Goal: Book appointment/travel/reservation

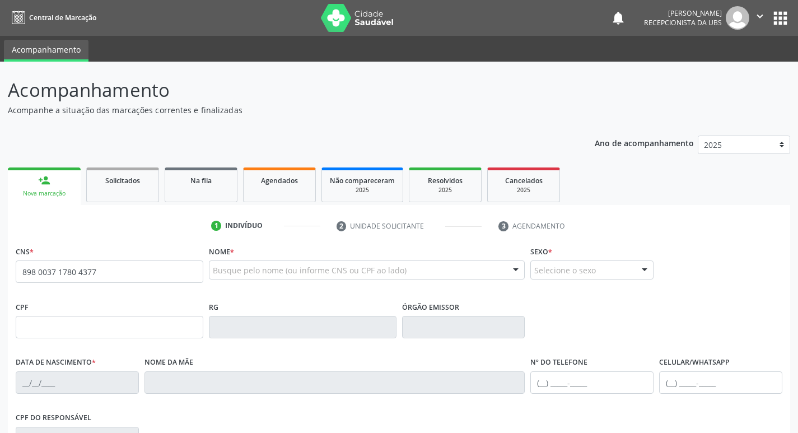
type input "898 0037 1780 4377"
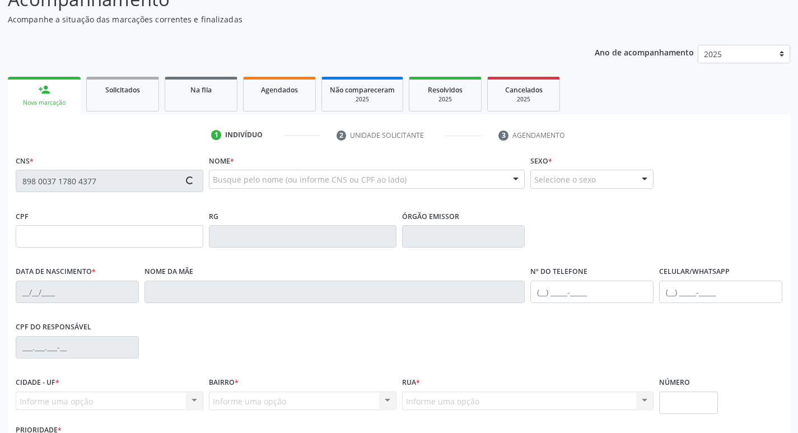
scroll to position [112, 0]
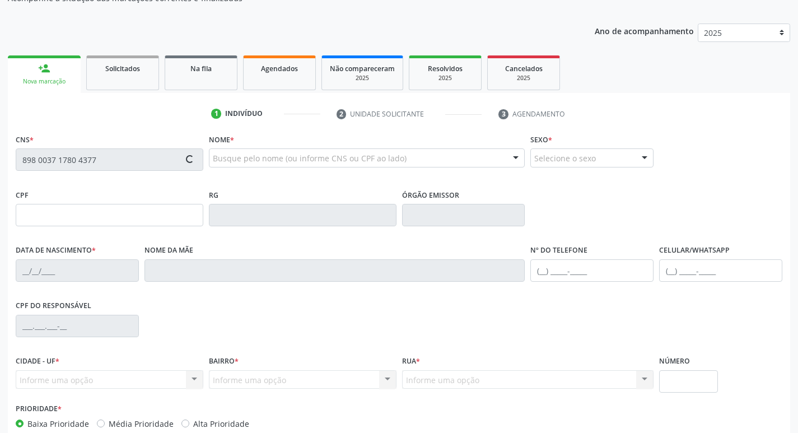
type input "059.680.964-62"
type input "[DATE]"
type input "[PERSON_NAME][DATE]"
type input "[PHONE_NUMBER]"
type input "01"
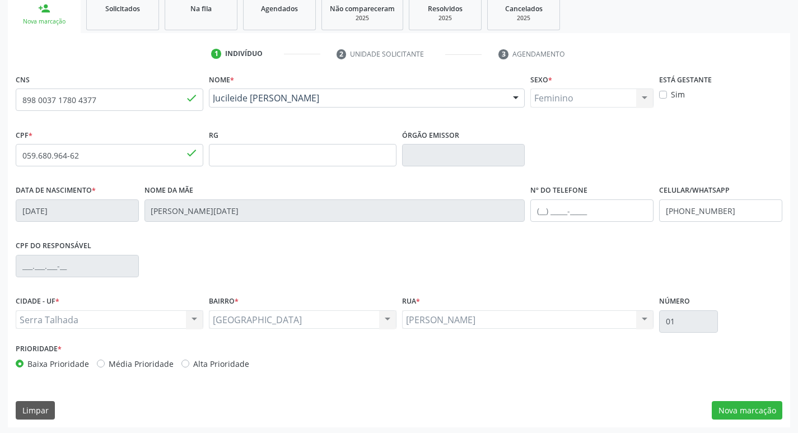
scroll to position [174, 0]
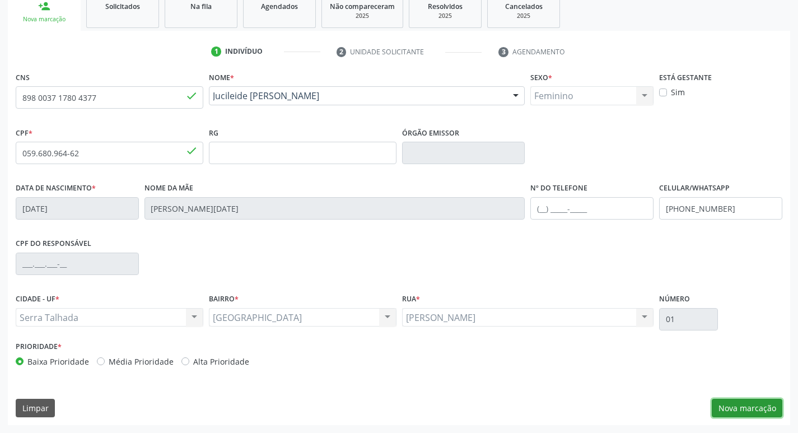
click at [717, 402] on button "Nova marcação" at bounding box center [747, 408] width 71 height 19
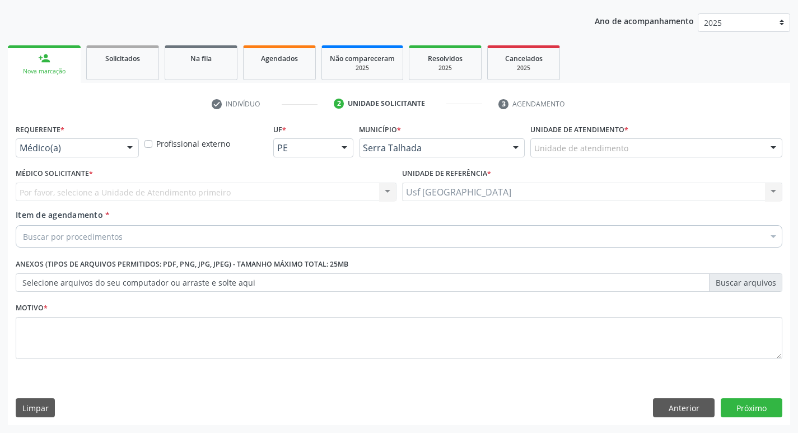
scroll to position [122, 0]
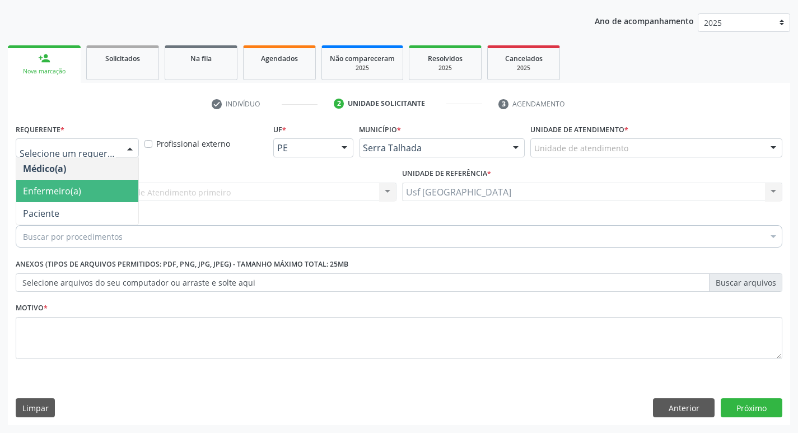
click at [86, 198] on span "Enfermeiro(a)" at bounding box center [77, 191] width 122 height 22
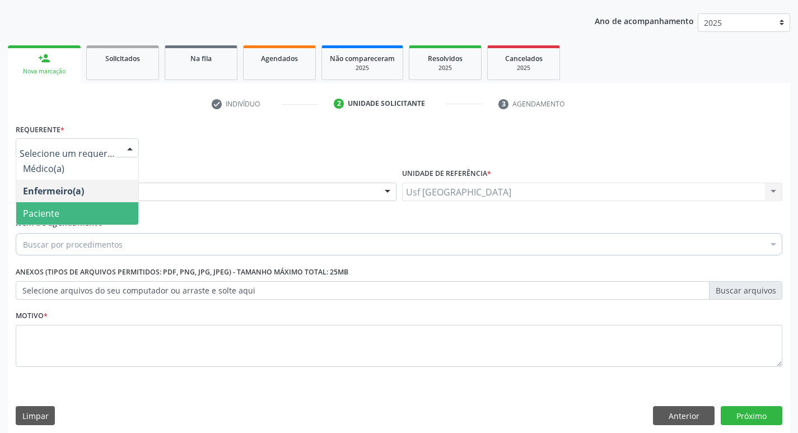
click at [62, 222] on span "Paciente" at bounding box center [77, 213] width 122 height 22
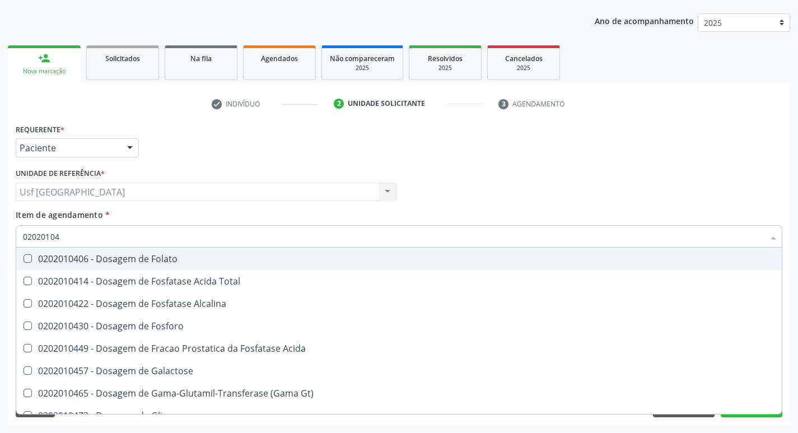
type input "020201047"
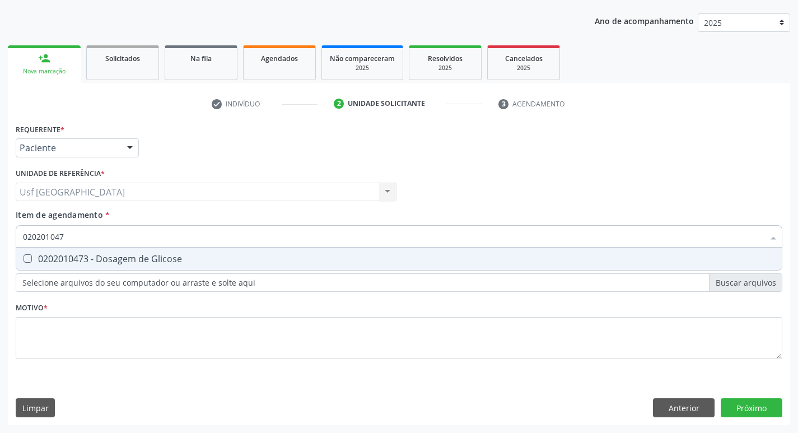
click at [96, 259] on div "0202010473 - Dosagem de Glicose" at bounding box center [399, 258] width 752 height 9
checkbox Glicose "true"
drag, startPoint x: 59, startPoint y: 238, endPoint x: 0, endPoint y: 222, distance: 61.5
click at [0, 222] on div "Acompanhamento Acompanhe a situação das marcações correntes e finalizadas Relat…" at bounding box center [399, 186] width 798 height 493
checkbox Glicose "false"
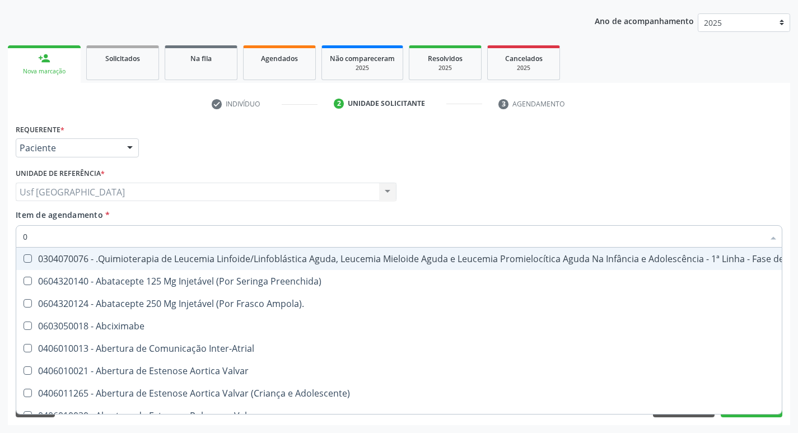
type input "02"
checkbox Bilateral "true"
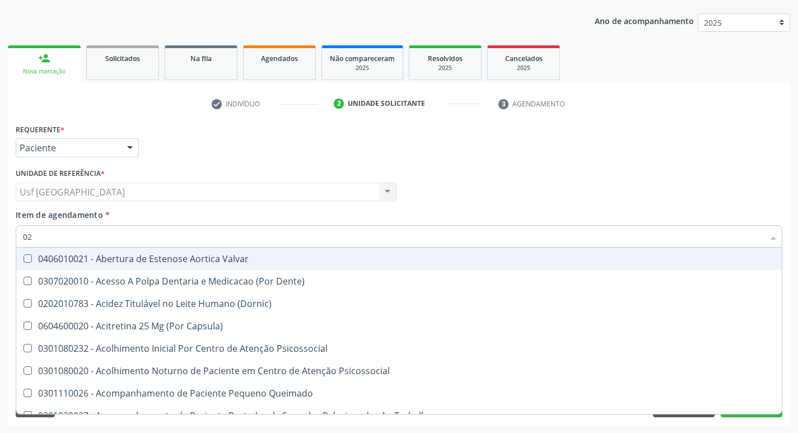
type input "020"
checkbox \(Qualitativo\) "true"
checkbox Glicose "false"
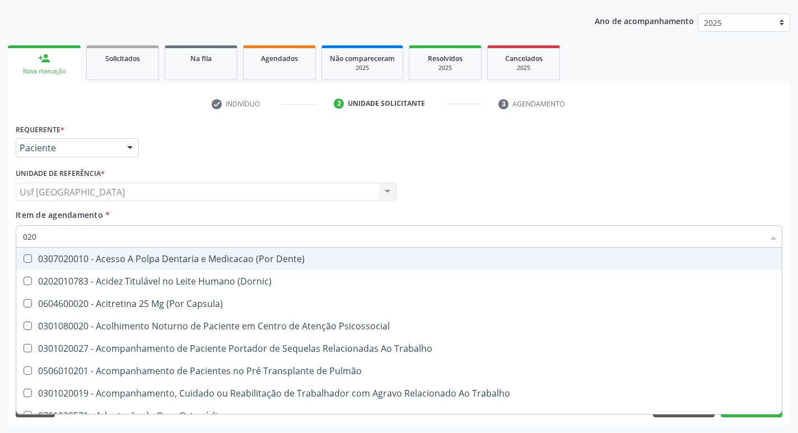
type input "0202"
checkbox Laser "true"
checkbox Glicose "false"
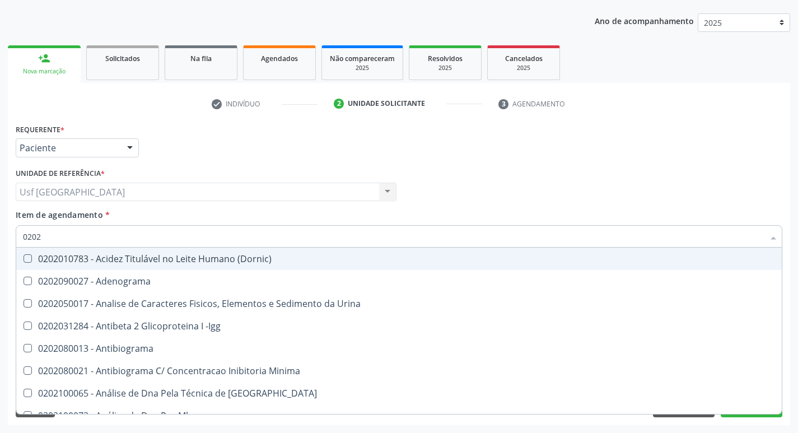
type input "02020"
checkbox Xi "true"
checkbox Glicose "false"
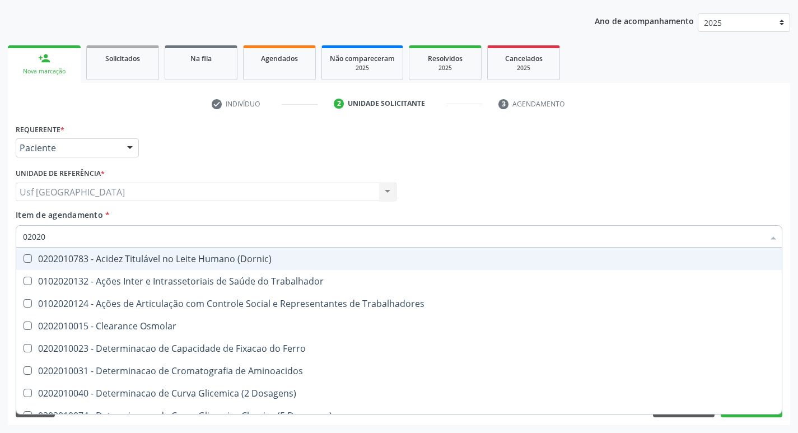
type input "020201"
checkbox Glicose "true"
type input "0202010"
checkbox II "true"
checkbox Glicose "false"
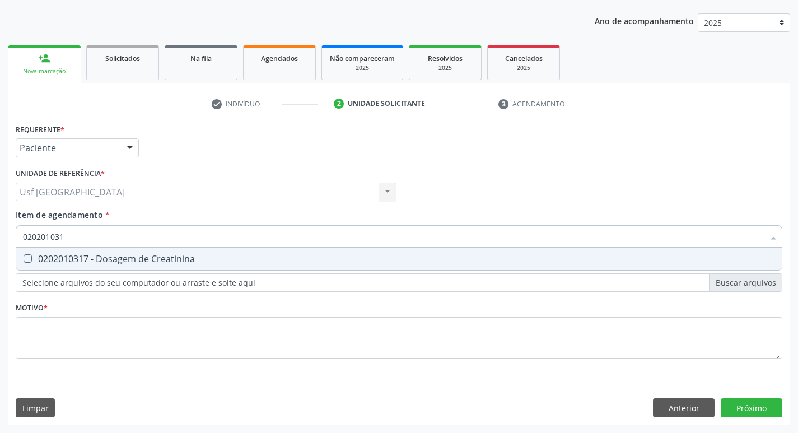
type input "0202010317"
click at [51, 262] on div "0202010317 - Dosagem de Creatinina" at bounding box center [399, 258] width 752 height 9
checkbox Creatinina "true"
drag, startPoint x: 71, startPoint y: 238, endPoint x: 0, endPoint y: 237, distance: 70.6
click at [0, 242] on div "Acompanhamento Acompanhe a situação das marcações correntes e finalizadas Relat…" at bounding box center [399, 186] width 798 height 493
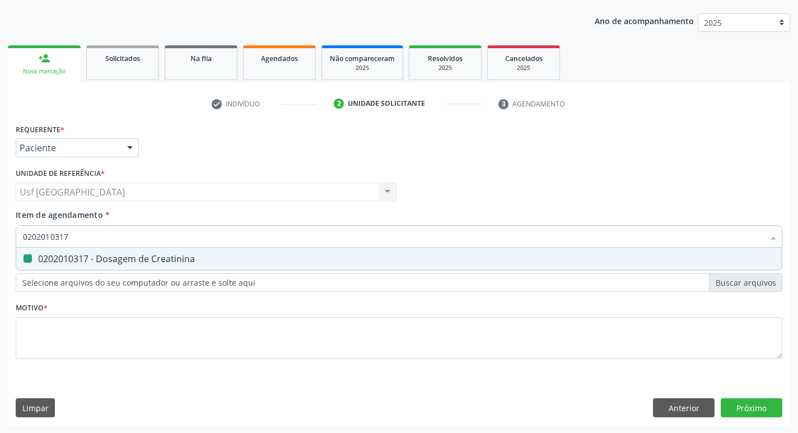
checkbox Creatinina "false"
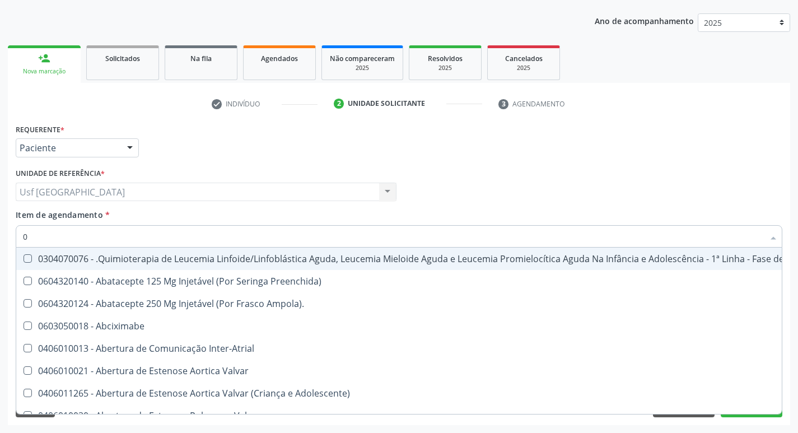
type input "02"
checkbox Meckel "true"
checkbox Bilateral "true"
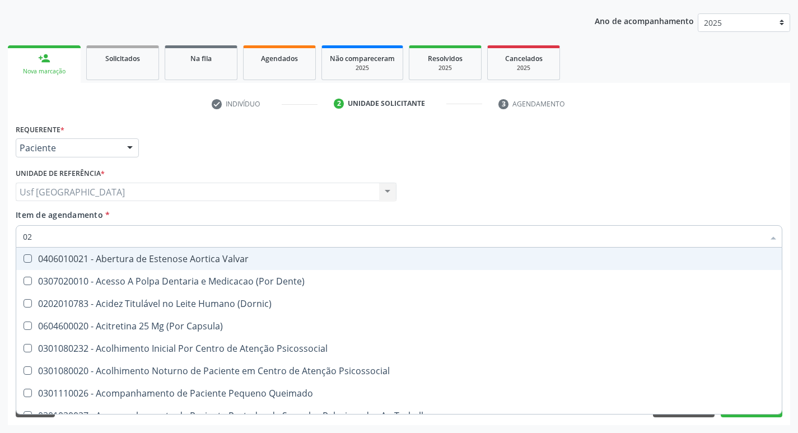
type input "020"
checkbox Complementar\) "true"
checkbox \(Qualitativo\) "true"
checkbox Creatinina "false"
checkbox Glicose "false"
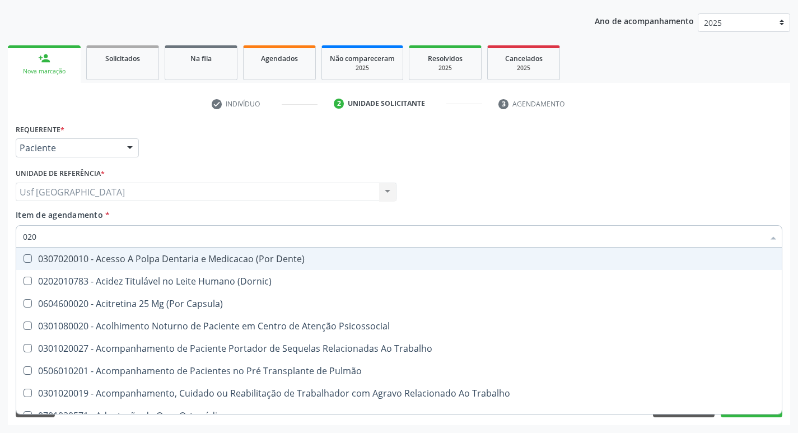
type input "0202"
checkbox Ossea "true"
checkbox Laser "true"
checkbox Creatinina "false"
checkbox Glicose "false"
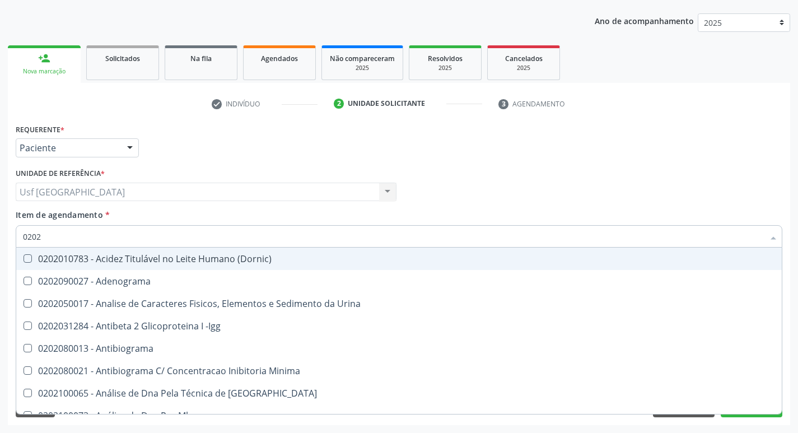
type input "02020"
checkbox Calcio "true"
checkbox Creatinina "false"
checkbox Xi "true"
checkbox Glicose "false"
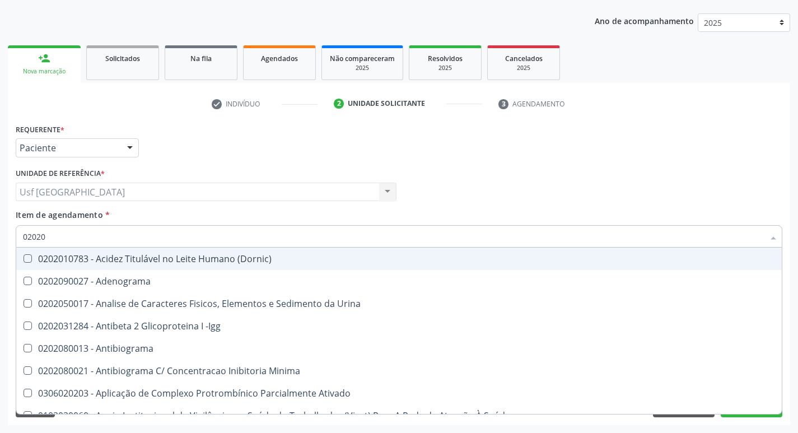
type input "020201"
checkbox Gestante "true"
checkbox T3 "true"
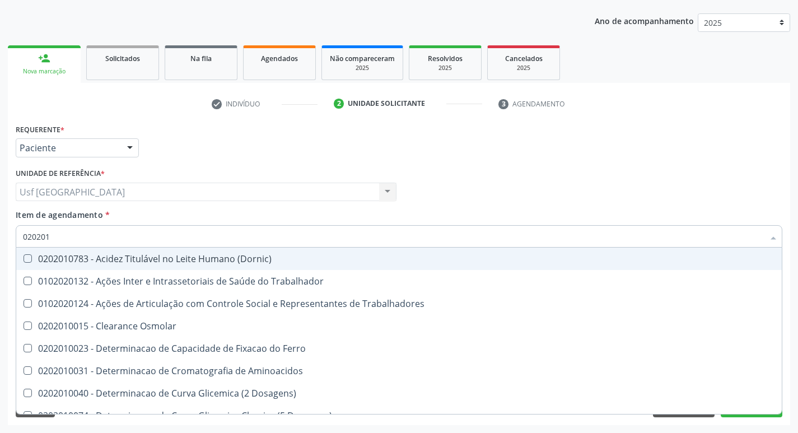
type input "0202010"
checkbox Ionizavel "true"
checkbox Creatinina "false"
checkbox II "true"
checkbox Glicose "false"
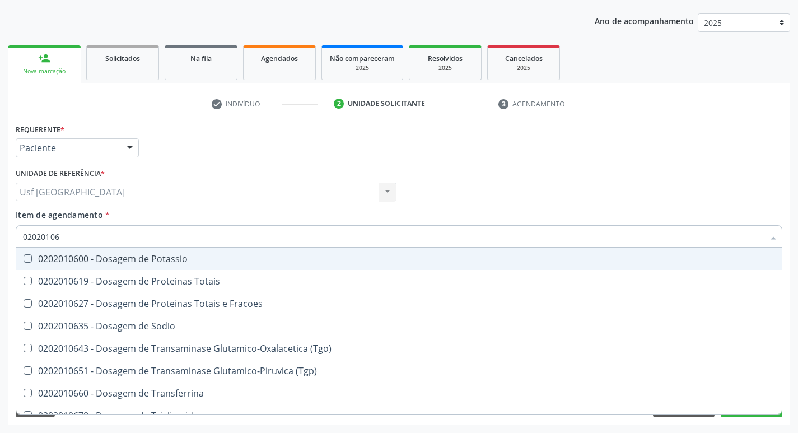
type input "020201069"
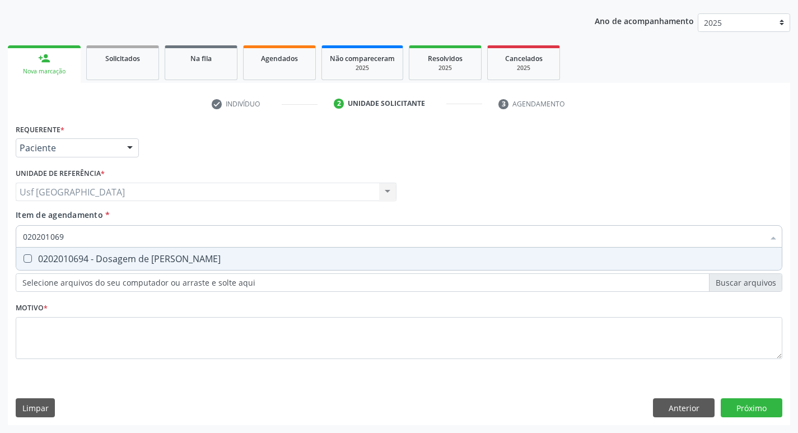
click at [26, 256] on Ureia at bounding box center [28, 258] width 8 height 8
click at [24, 256] on Ureia "checkbox" at bounding box center [19, 258] width 7 height 7
checkbox Ureia "true"
drag, startPoint x: 74, startPoint y: 241, endPoint x: 0, endPoint y: 220, distance: 77.5
click at [0, 220] on div "Acompanhamento Acompanhe a situação das marcações correntes e finalizadas Relat…" at bounding box center [399, 186] width 798 height 493
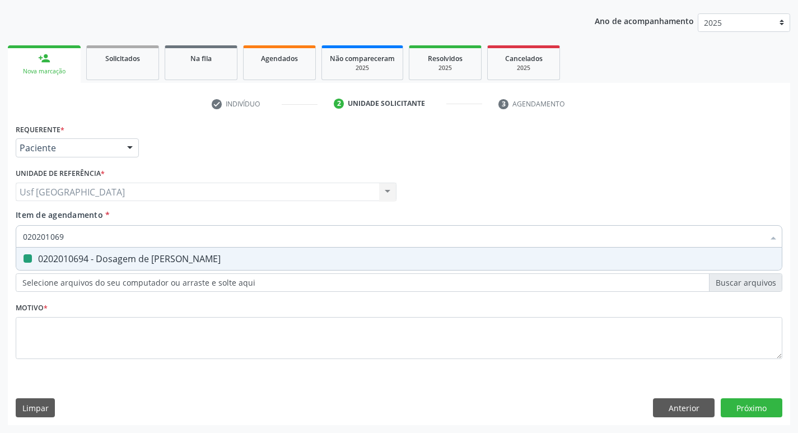
checkbox Ureia "false"
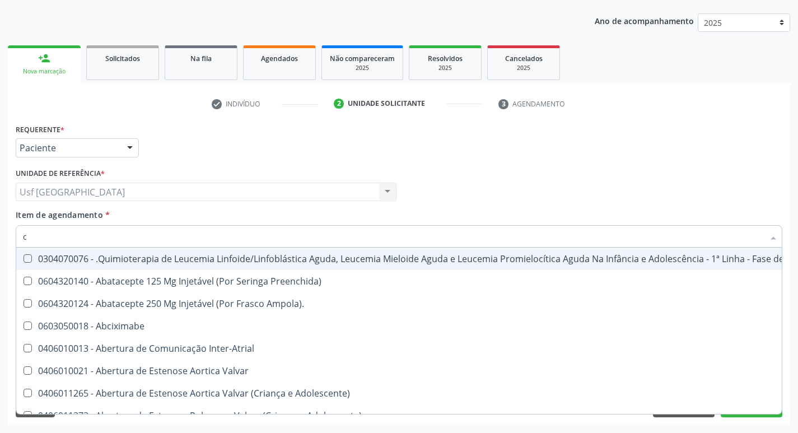
type input "co"
checkbox Creatinina "true"
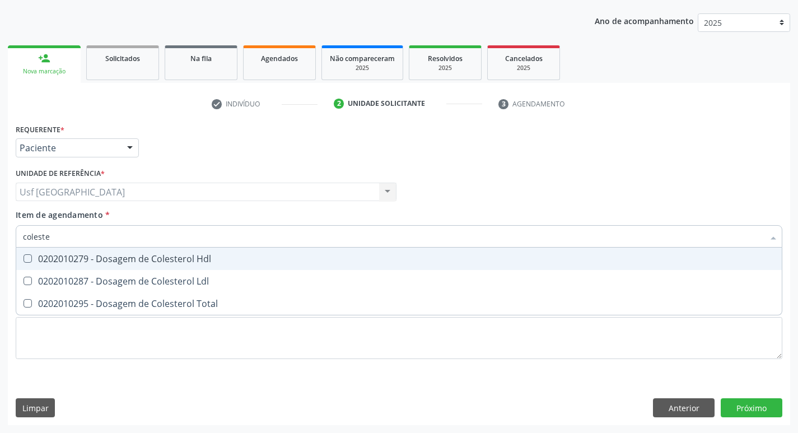
type input "colester"
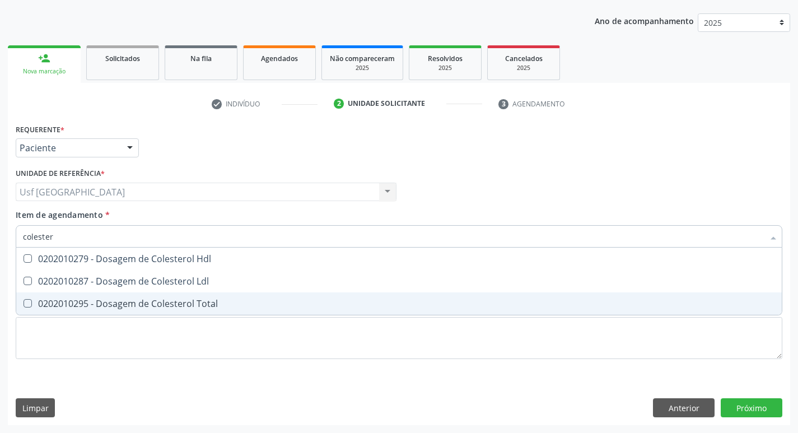
click at [71, 296] on span "0202010295 - Dosagem de Colesterol Total" at bounding box center [398, 303] width 765 height 22
checkbox Total "true"
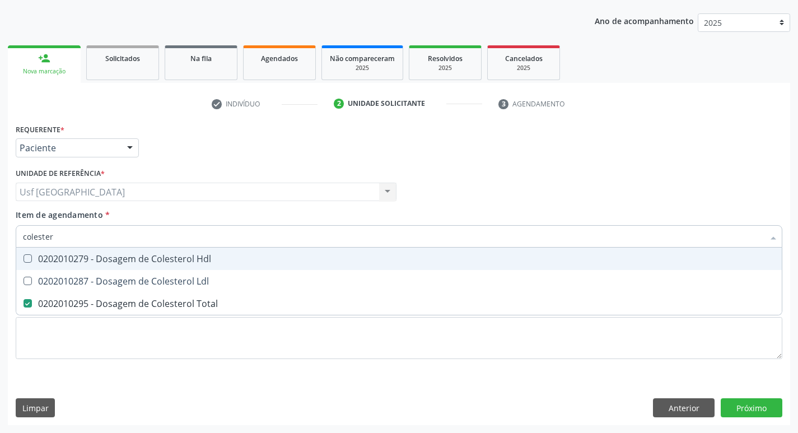
drag, startPoint x: 25, startPoint y: 218, endPoint x: 1, endPoint y: 211, distance: 24.8
click at [1, 211] on div "Acompanhamento Acompanhe a situação das marcações correntes e finalizadas Relat…" at bounding box center [399, 186] width 798 height 493
checkbox Total "false"
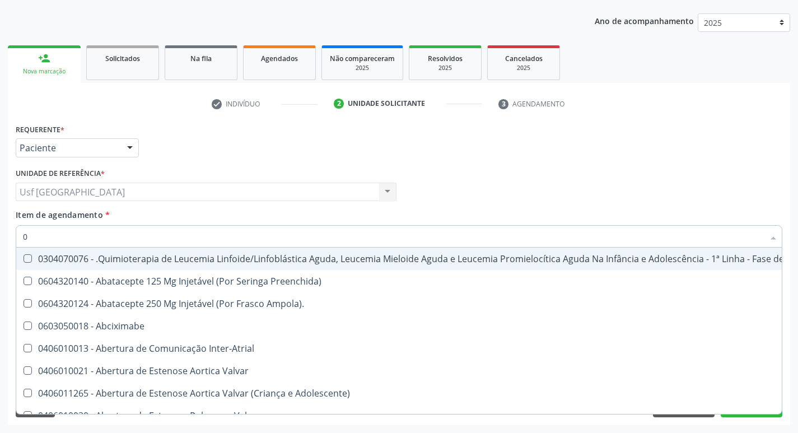
type input "02"
checkbox Transferências "true"
checkbox Meckel "true"
checkbox Bilateral "true"
checkbox Transplante "true"
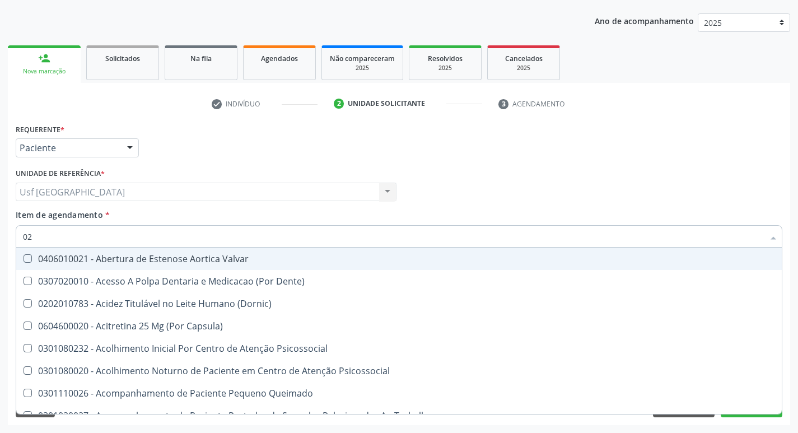
type input "020"
checkbox Congênita "true"
checkbox Complementar\) "true"
checkbox \(Qualitativo\) "true"
checkbox Ii\) "true"
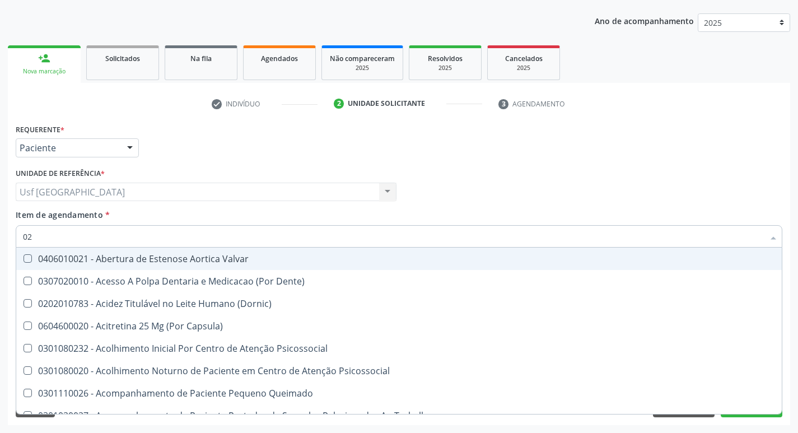
checkbox Total "false"
checkbox Creatinina "false"
checkbox Glicose "false"
checkbox Ureia "false"
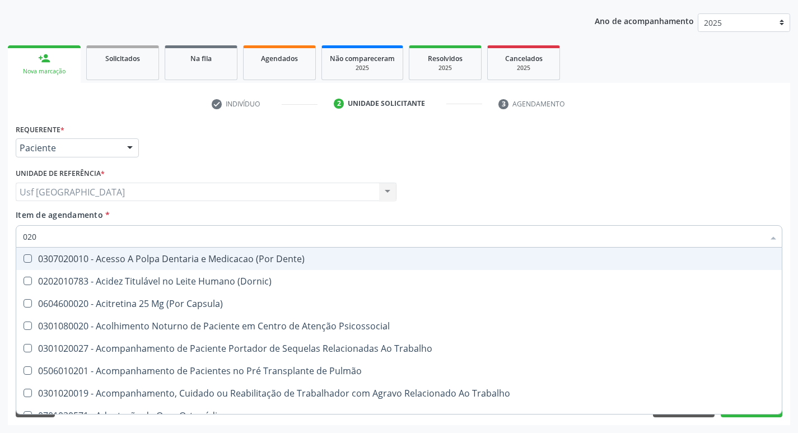
type input "0202"
checkbox Fragmento "true"
checkbox Ossea "true"
checkbox Laser "true"
checkbox Estimulo "true"
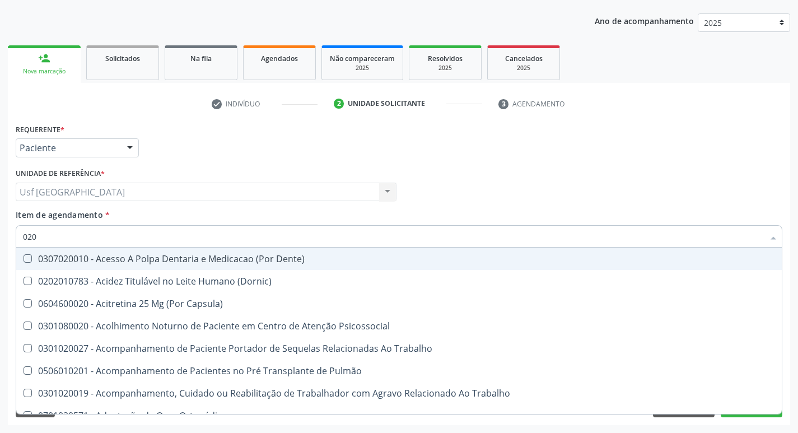
checkbox Total "false"
checkbox Creatinina "false"
checkbox Glicose "false"
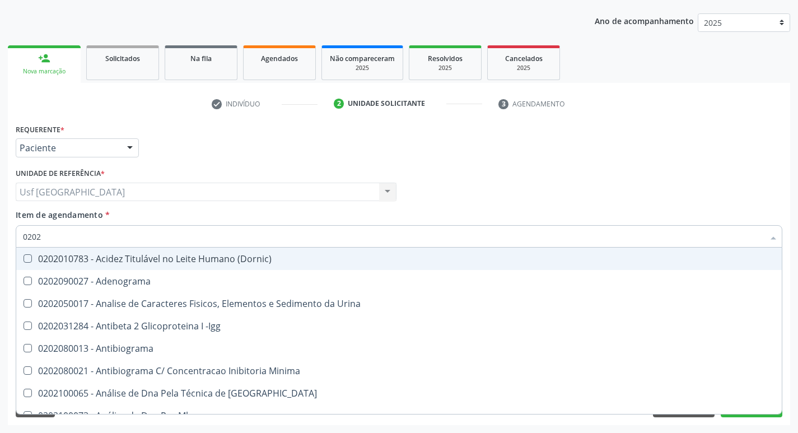
type input "02020"
checkbox Barbituratos "true"
checkbox Calcio "true"
checkbox Total "false"
checkbox Creatinina "false"
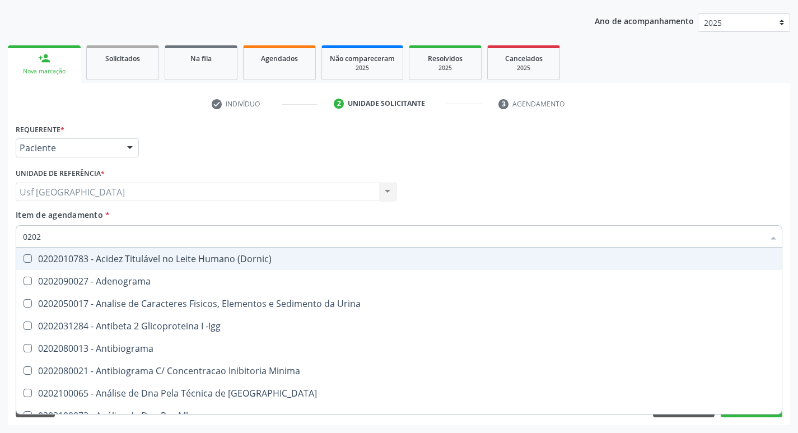
checkbox Xi "true"
checkbox Glicose "false"
checkbox Derrames "true"
checkbox Ureia "false"
type input "020201"
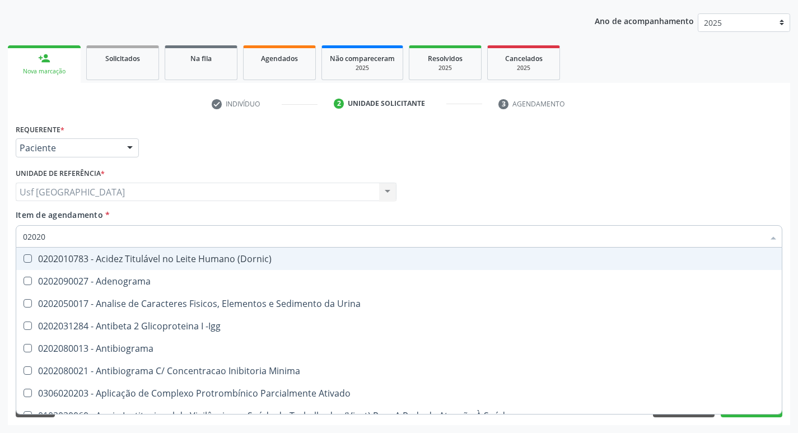
checkbox Parceria\) "true"
checkbox Gestante "true"
checkbox T3 "true"
checkbox Ascorbico "true"
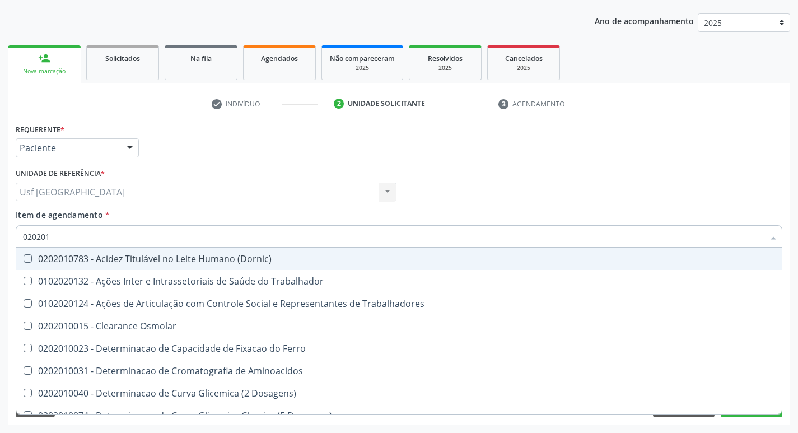
type input "0202010"
checkbox Fracoes "true"
checkbox Ionizavel "true"
checkbox Total "false"
checkbox Creatinina "false"
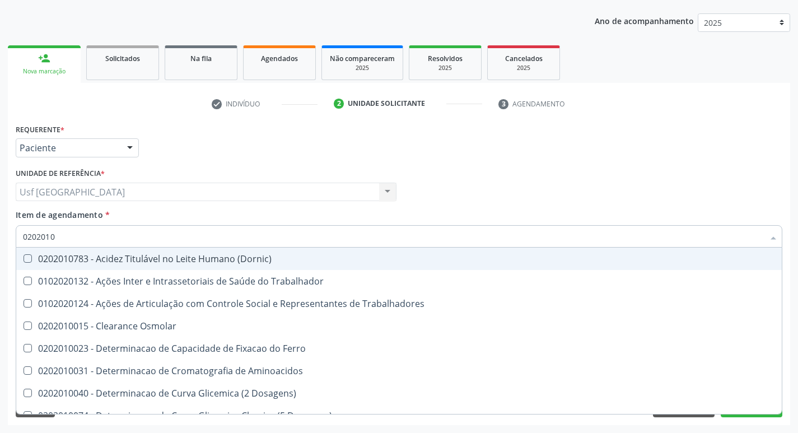
checkbox II "true"
checkbox Glicose "false"
checkbox Piruvato "true"
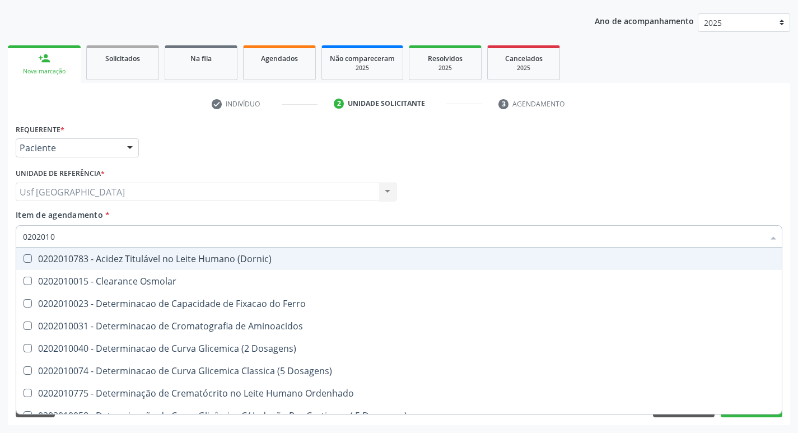
type input "02020106"
checkbox Osmolaridade "true"
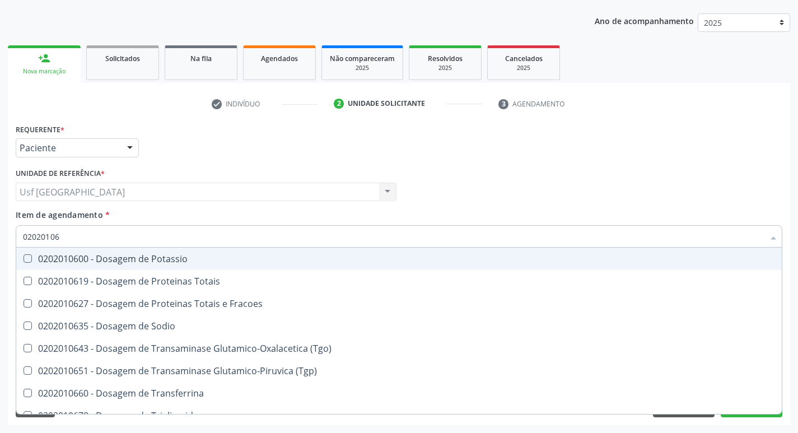
type input "020201064"
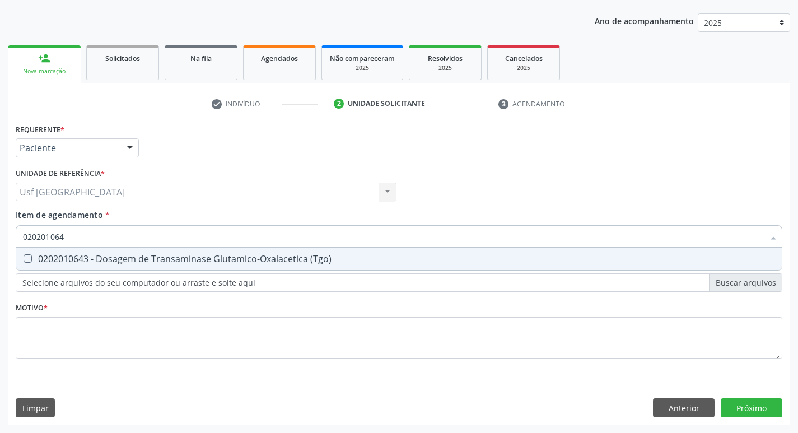
click at [50, 255] on div "0202010643 - Dosagem de Transaminase Glutamico-Oxalacetica (Tgo)" at bounding box center [399, 258] width 752 height 9
checkbox \(Tgo\) "true"
drag, startPoint x: 43, startPoint y: 231, endPoint x: 17, endPoint y: 223, distance: 26.4
click at [23, 226] on input "020201064" at bounding box center [393, 236] width 741 height 22
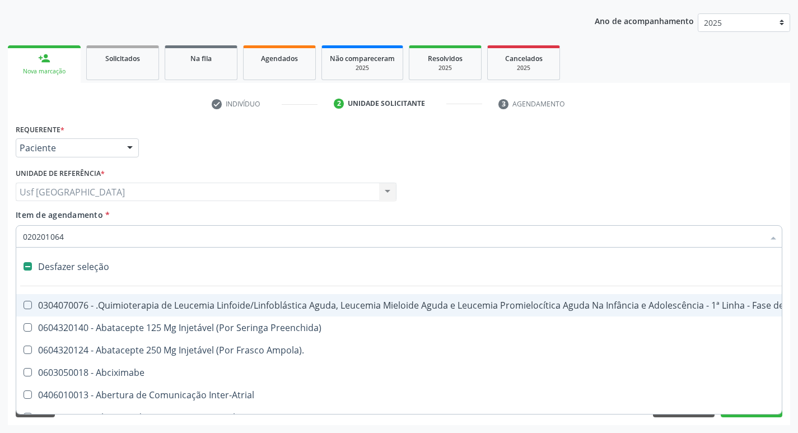
checkbox Manutenção "false"
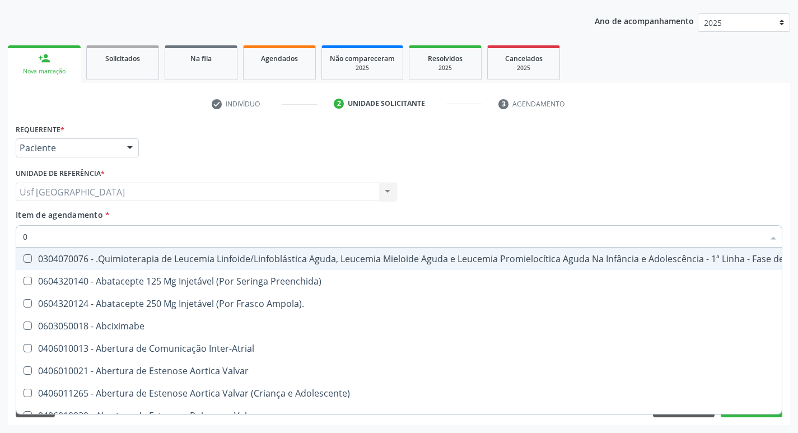
type input "02"
checkbox Transferências "true"
checkbox Meckel "true"
checkbox Bilateral "true"
checkbox Laboratorial "true"
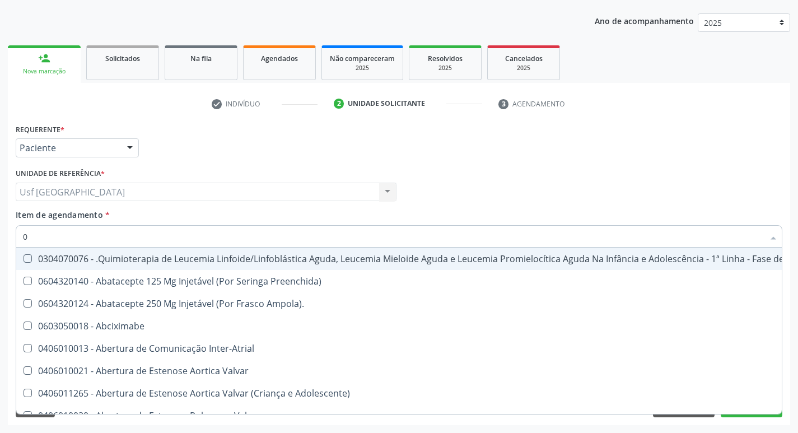
checkbox Transplante "true"
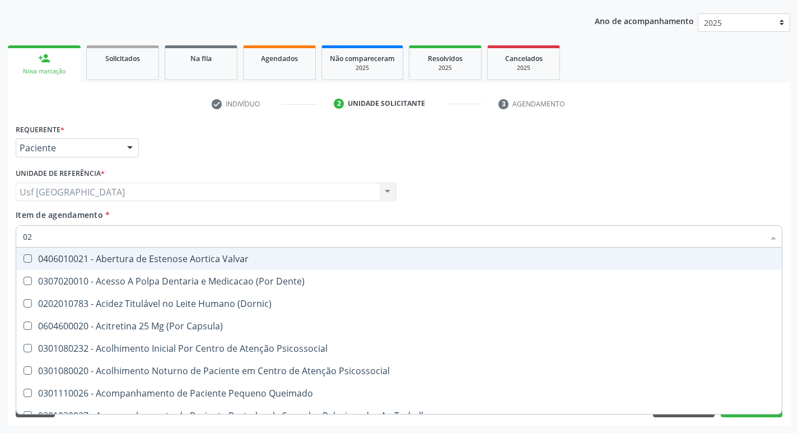
type input "020"
checkbox Congênita "true"
checkbox Complementar\) "true"
checkbox \(Qualitativo\) "true"
checkbox Semana\) "true"
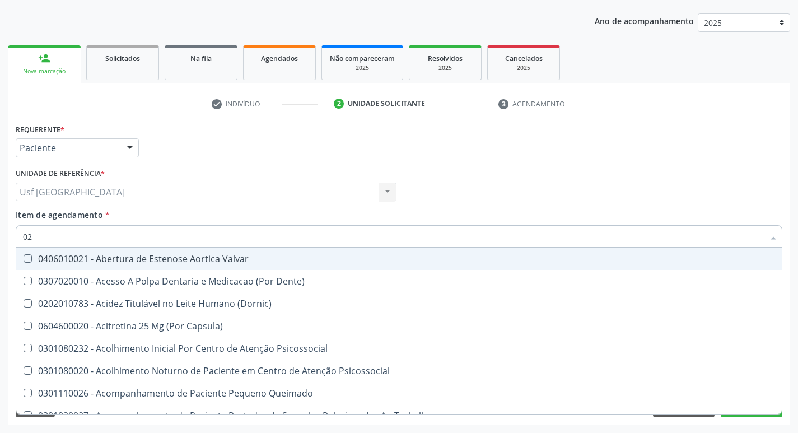
checkbox Ii\) "true"
checkbox Total "false"
checkbox Creatinina "false"
checkbox Glicose "false"
checkbox \(Tgo\) "false"
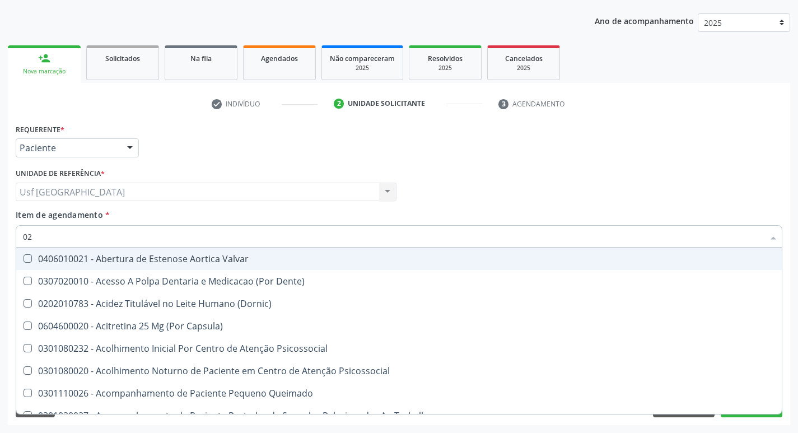
checkbox Ureia "false"
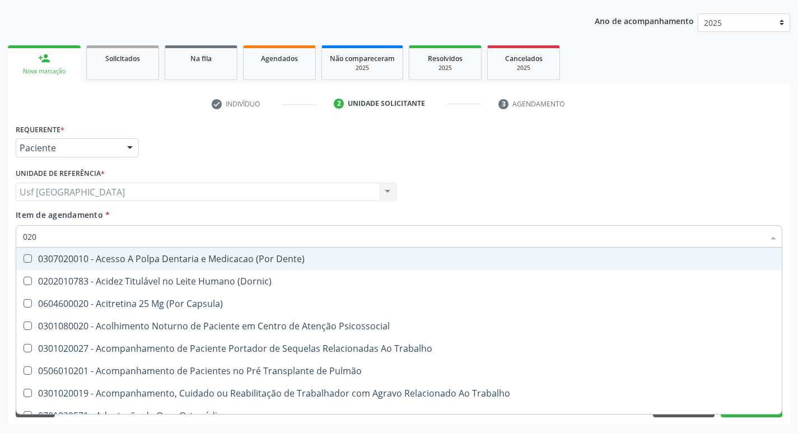
type input "0202"
checkbox Fragmento "true"
checkbox Ossea "true"
checkbox Laser "true"
checkbox \(Spcto\) "true"
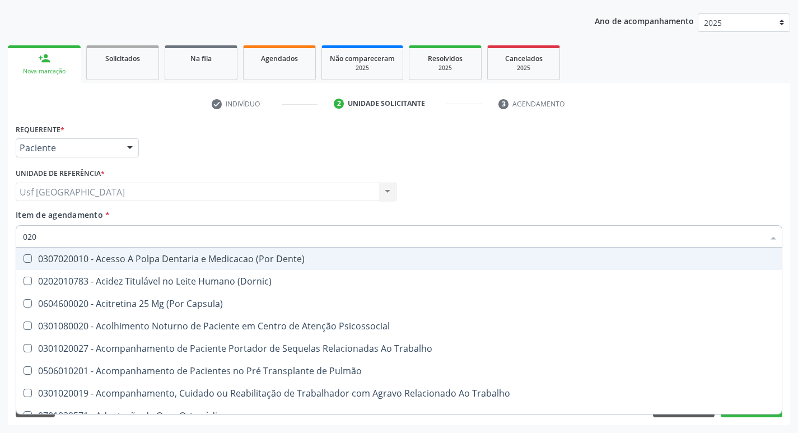
checkbox Estimulo "true"
checkbox Total "false"
checkbox Creatinina "false"
checkbox Glicose "false"
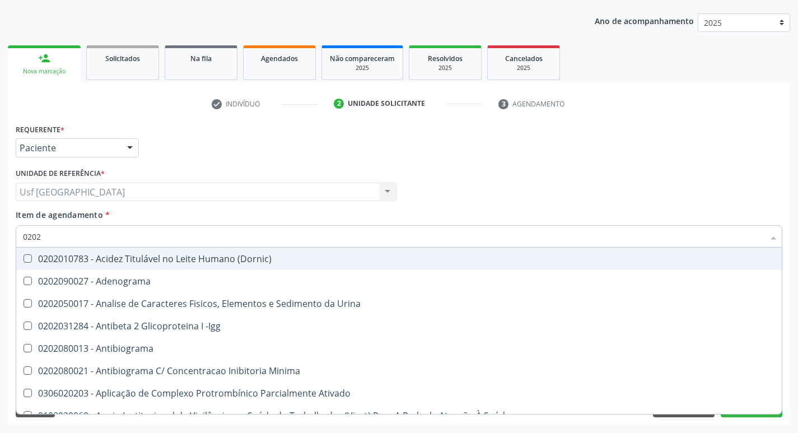
type input "02020"
checkbox Total "true"
checkbox Creatinina "true"
checkbox Etossuximida "false"
checkbox Viii "false"
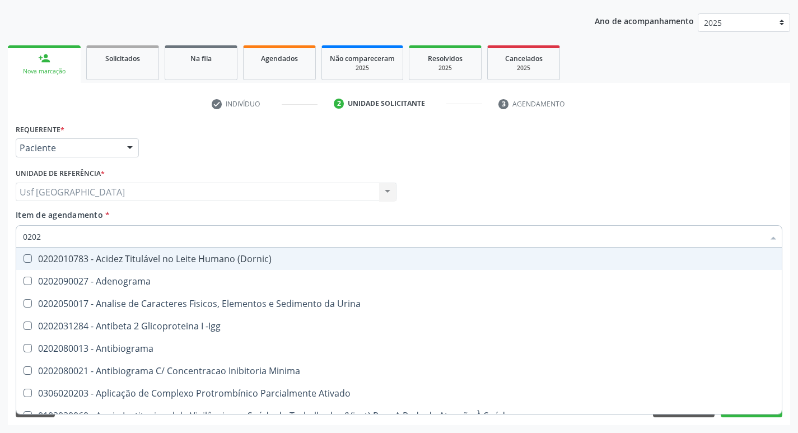
checkbox Glicose "true"
checkbox Lactato "false"
checkbox \(Tgo\) "true"
checkbox Ureia "true"
checkbox \(Direto\) "false"
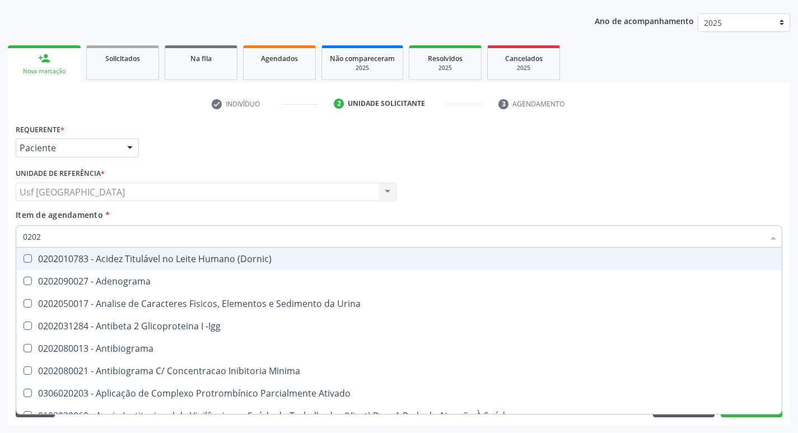
checkbox Hematocrito "false"
type input "020201"
checkbox Parceria\) "true"
checkbox Gestante "true"
checkbox T3 "true"
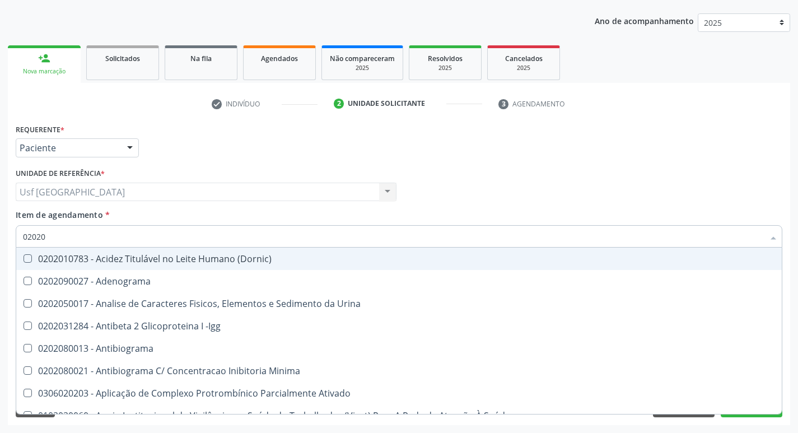
checkbox 17-Hidroxicorticosteroides "true"
checkbox Ascorbico "true"
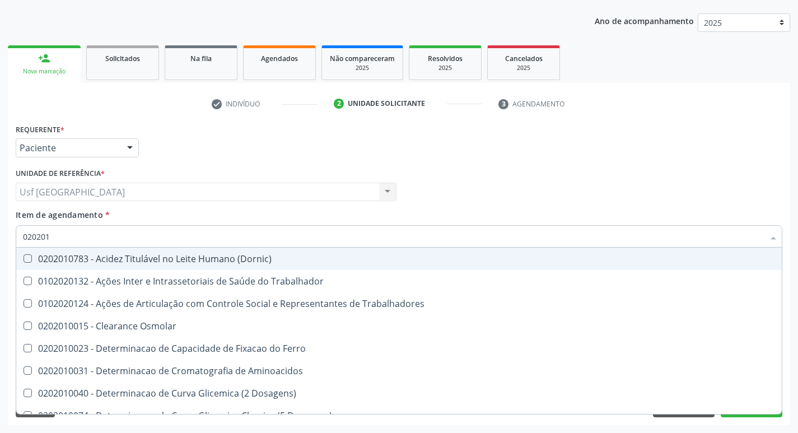
type input "0202010"
checkbox Fracoes "true"
checkbox Ionizavel "true"
checkbox Total "false"
checkbox Creatinina "false"
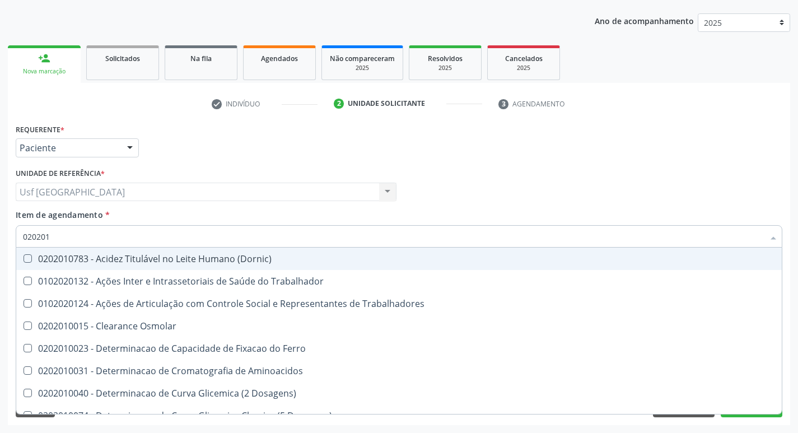
checkbox II "true"
checkbox Glicose "false"
checkbox Leucino-Aminopeptidase "true"
checkbox Piruvato "true"
checkbox \(Tgo\) "false"
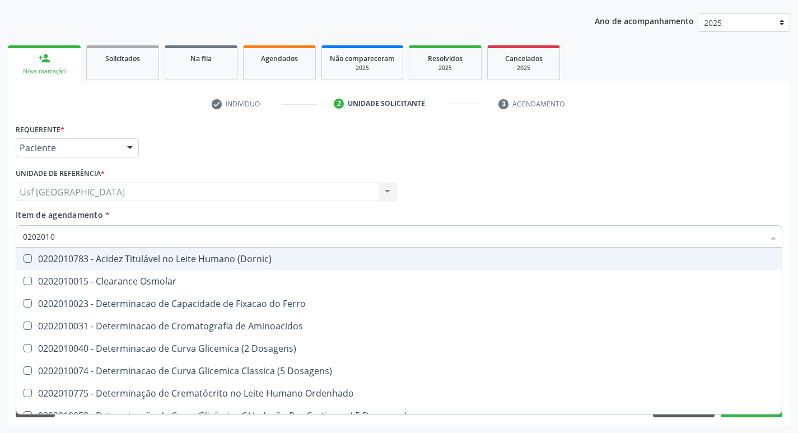
type input "02020106"
checkbox Dosagens\) "true"
checkbox Osmolaridade "true"
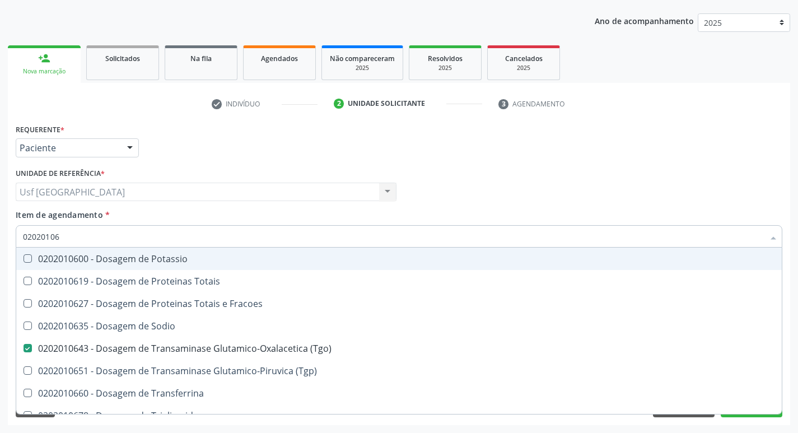
type input "020201065"
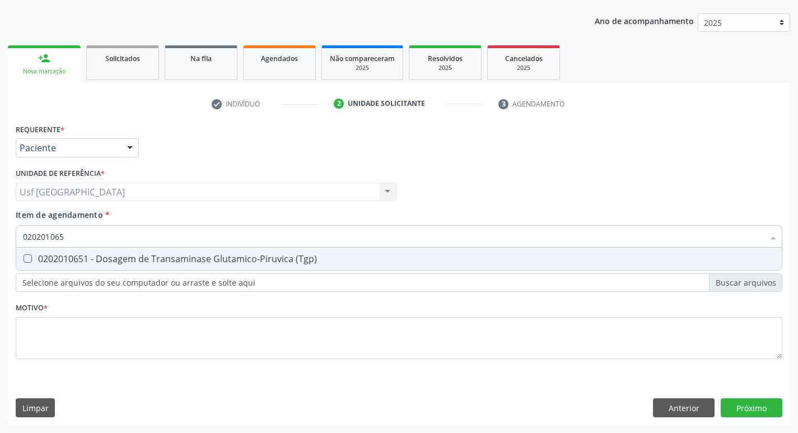
click at [62, 256] on div "0202010651 - Dosagem de Transaminase Glutamico-Piruvica (Tgp)" at bounding box center [399, 258] width 752 height 9
checkbox \(Tgp\) "true"
drag, startPoint x: 49, startPoint y: 236, endPoint x: 22, endPoint y: 236, distance: 26.3
click at [22, 236] on div "020201065" at bounding box center [399, 236] width 767 height 22
type input "5"
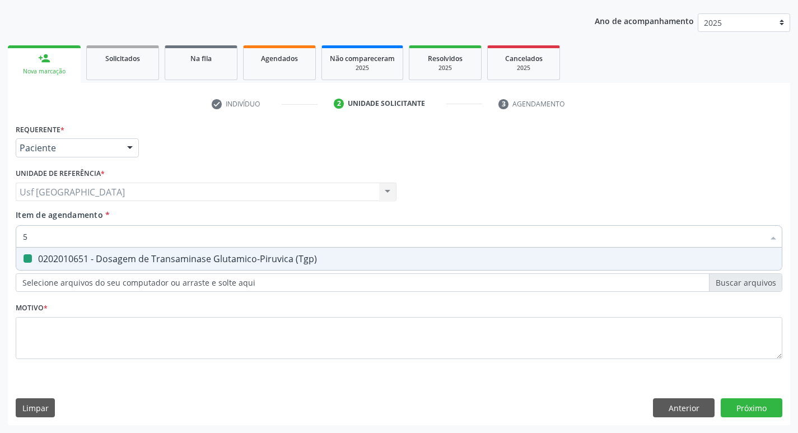
checkbox \(Tgp\) "false"
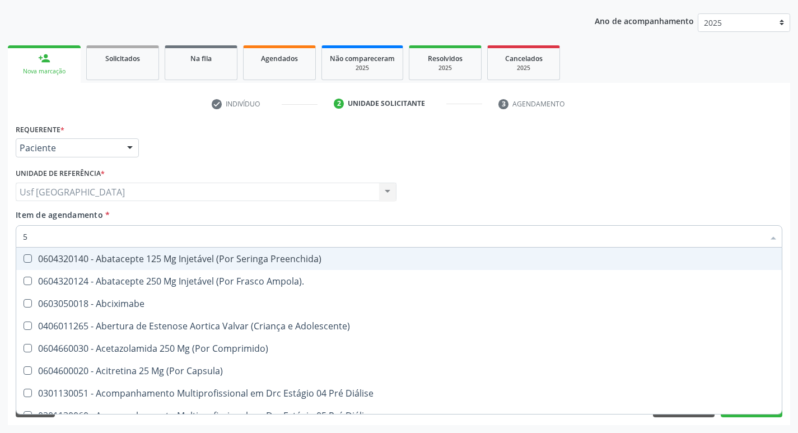
checkbox Total "false"
checkbox \(Tgp\) "false"
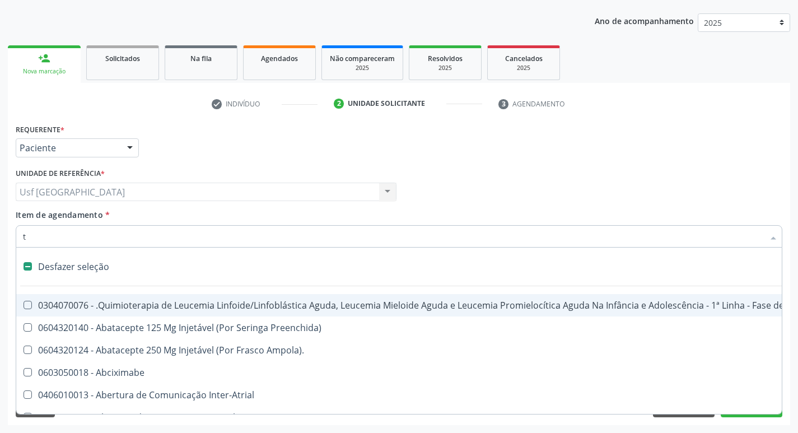
type input "tr"
checkbox Especializada "true"
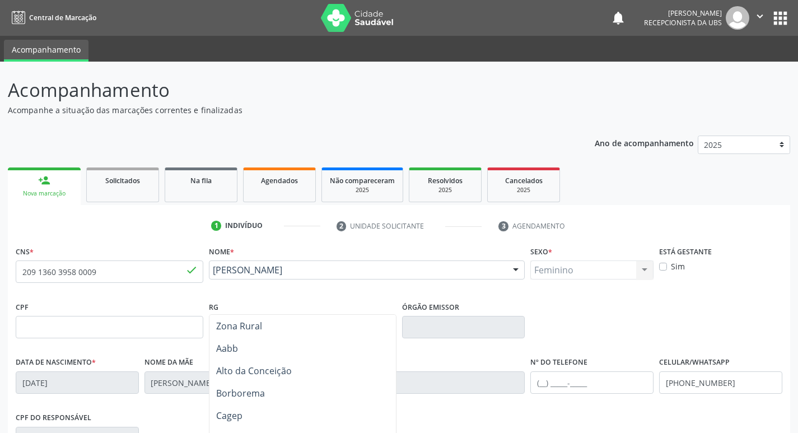
scroll to position [184, 0]
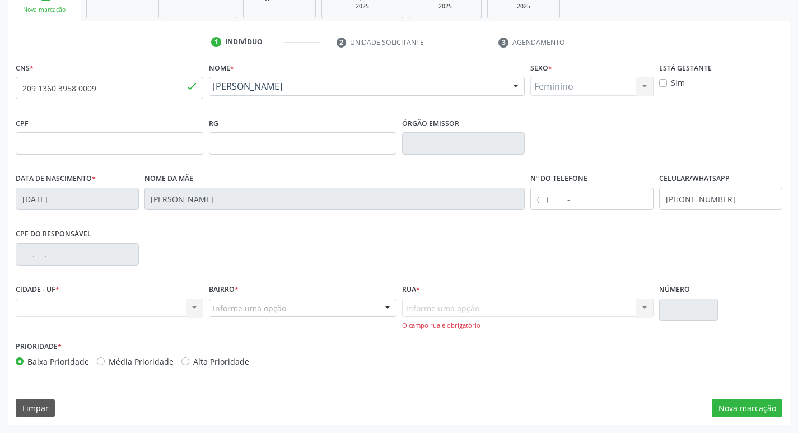
drag, startPoint x: 178, startPoint y: 284, endPoint x: 126, endPoint y: 309, distance: 57.6
click at [176, 284] on div "CIDADE - UF * Nenhum resultado encontrado para: " " Não há nenhuma opção para s…" at bounding box center [110, 299] width 188 height 36
click at [125, 309] on div "Nenhum resultado encontrado para: " " Não há nenhuma opção para ser exibida." at bounding box center [110, 307] width 188 height 19
click at [195, 309] on div "Nenhum resultado encontrado para: " " Não há nenhuma opção para ser exibida." at bounding box center [110, 307] width 188 height 19
click at [194, 307] on div "Nenhum resultado encontrado para: " " Não há nenhuma opção para ser exibida." at bounding box center [110, 307] width 188 height 19
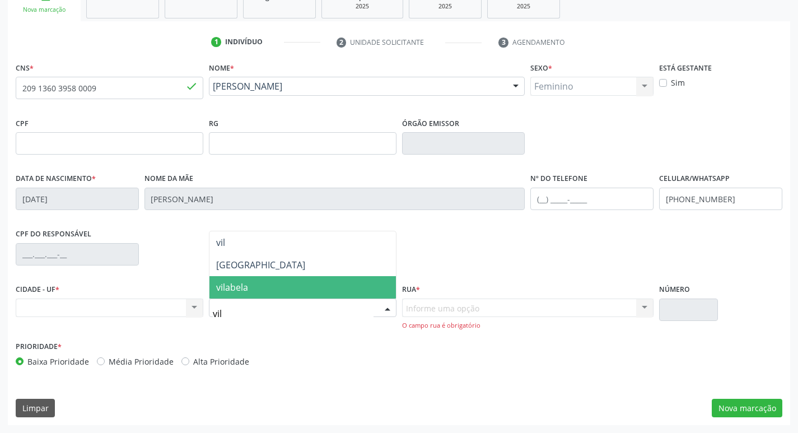
type input "vila"
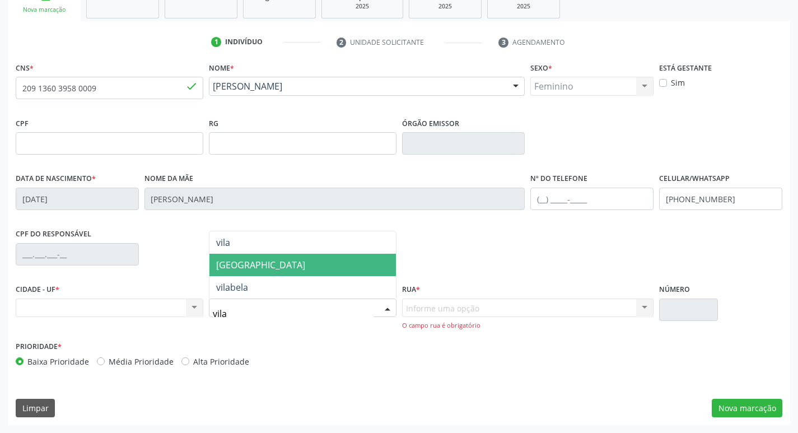
click at [239, 258] on span "[GEOGRAPHIC_DATA]" at bounding box center [302, 265] width 186 height 22
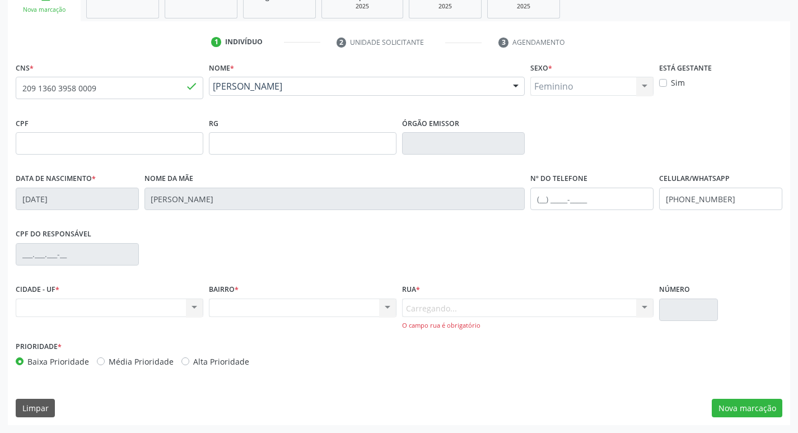
scroll to position [174, 0]
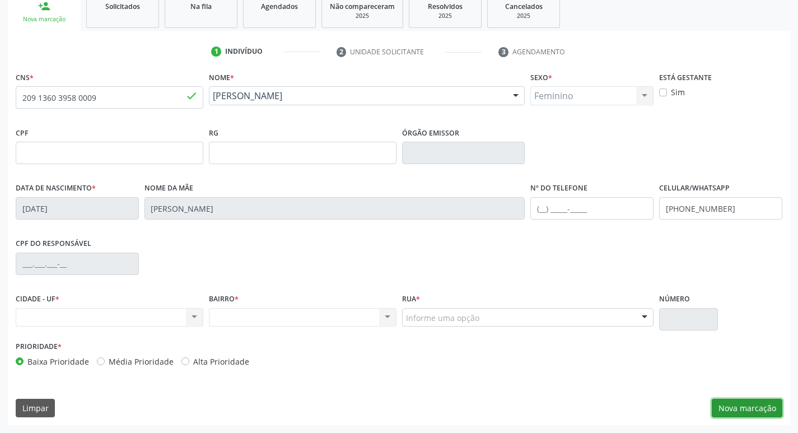
click at [735, 404] on button "Nova marcação" at bounding box center [747, 408] width 71 height 19
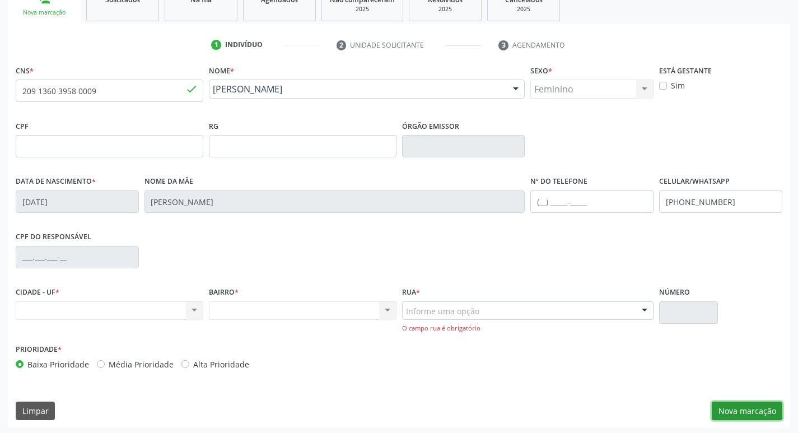
scroll to position [184, 0]
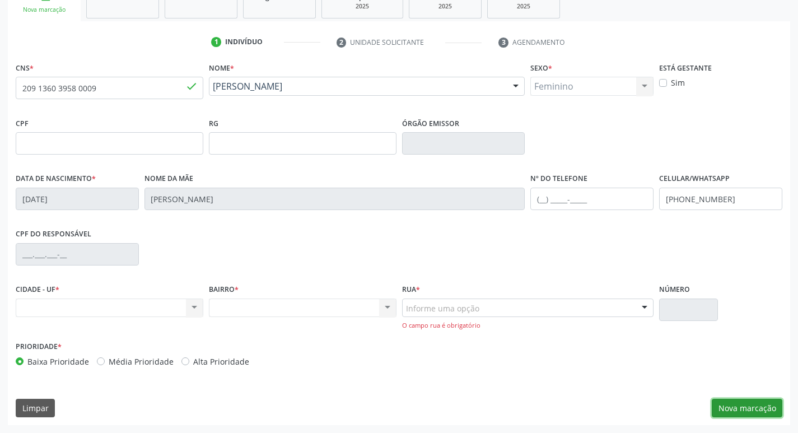
click at [748, 408] on button "Nova marcação" at bounding box center [747, 408] width 71 height 19
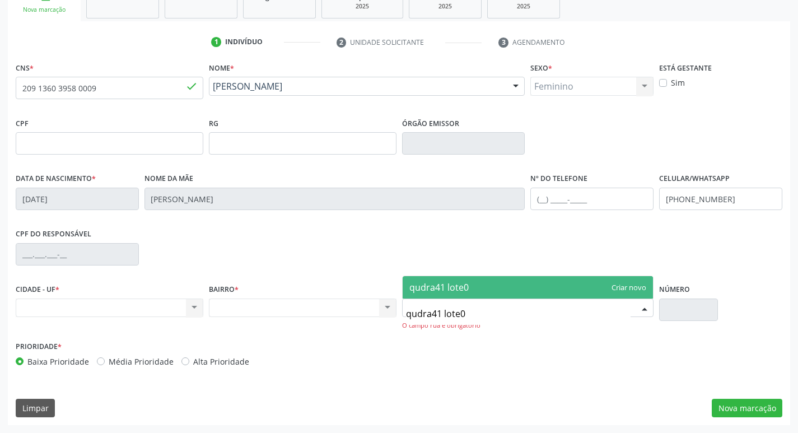
type input "qudra41 lote02"
click at [493, 289] on span "qudra41 lote02" at bounding box center [528, 287] width 251 height 22
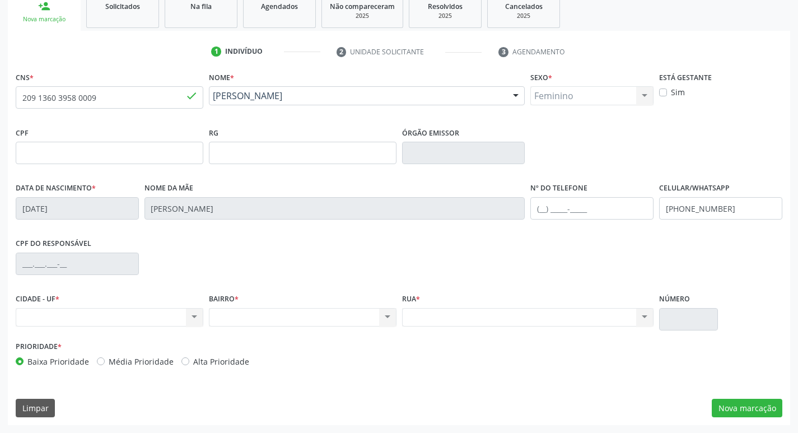
scroll to position [174, 0]
click at [717, 405] on button "Nova marcação" at bounding box center [747, 408] width 71 height 19
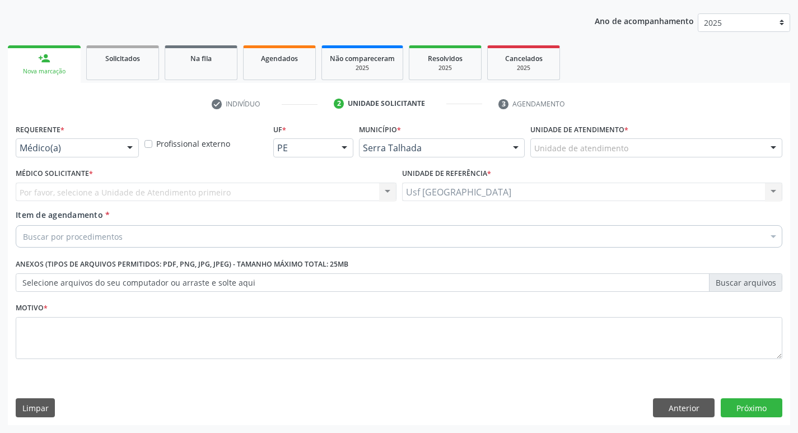
click at [101, 156] on div "Médico(a)" at bounding box center [77, 147] width 123 height 19
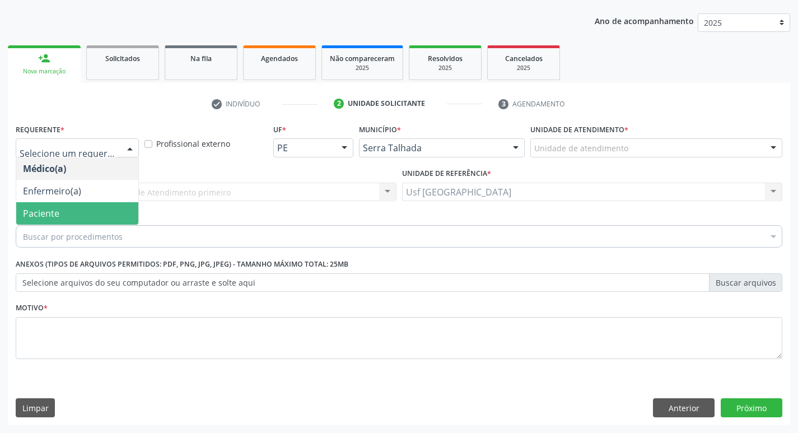
click at [79, 204] on span "Paciente" at bounding box center [77, 213] width 122 height 22
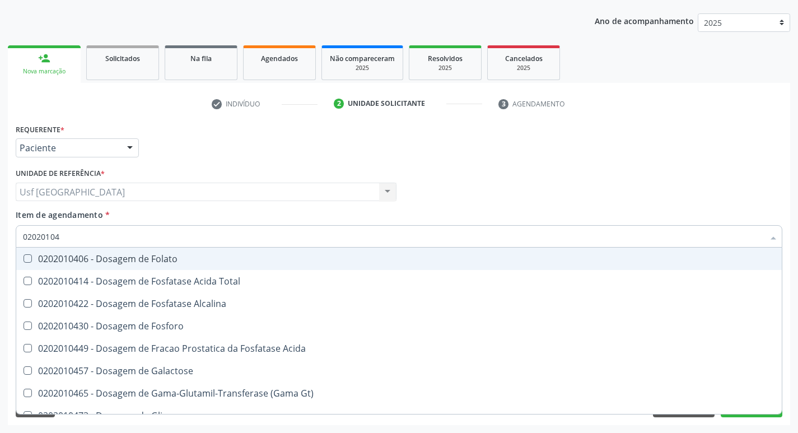
type input "020201047"
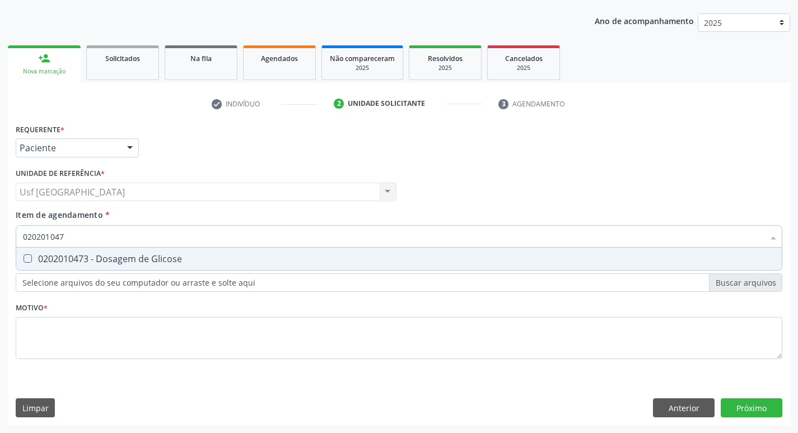
drag, startPoint x: 74, startPoint y: 262, endPoint x: 73, endPoint y: 256, distance: 5.7
click at [73, 262] on div "0202010473 - Dosagem de Glicose" at bounding box center [399, 258] width 752 height 9
checkbox Glicose "true"
type input "020201047"
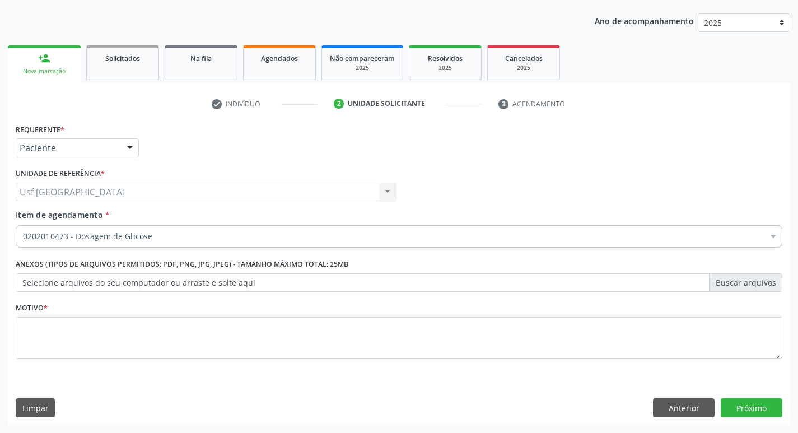
drag, startPoint x: 38, startPoint y: 222, endPoint x: 46, endPoint y: 228, distance: 9.6
click at [39, 224] on div "Item de agendamento * 0202010473 - Dosagem de Glicose Desfazer seleção Selecion…" at bounding box center [399, 226] width 767 height 35
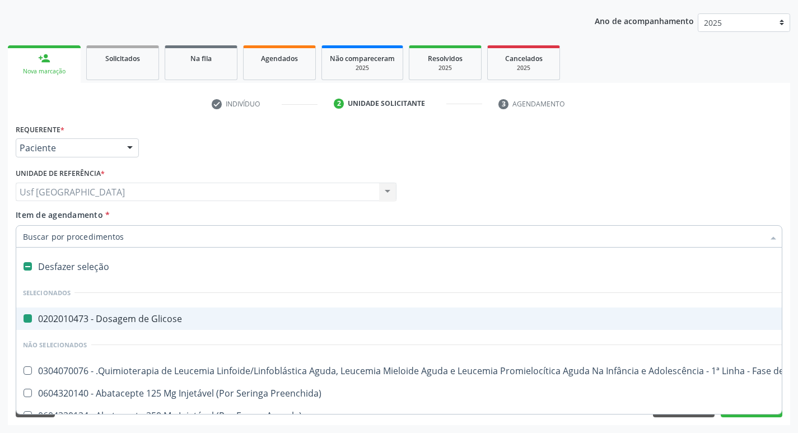
type input "h"
checkbox Glicose "false"
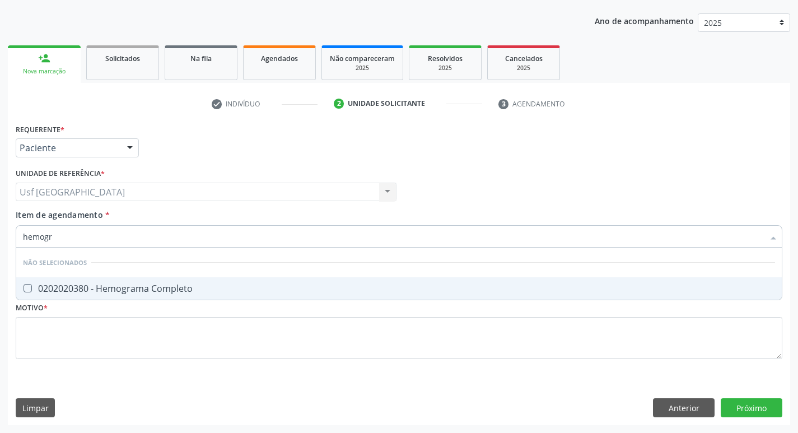
type input "hemogra"
click at [97, 287] on div "0202020380 - Hemograma Completo" at bounding box center [399, 288] width 752 height 9
checkbox Completo "true"
drag, startPoint x: 77, startPoint y: 236, endPoint x: 0, endPoint y: 212, distance: 81.1
click at [0, 212] on div "Acompanhamento Acompanhe a situação das marcações correntes e finalizadas Relat…" at bounding box center [399, 186] width 798 height 493
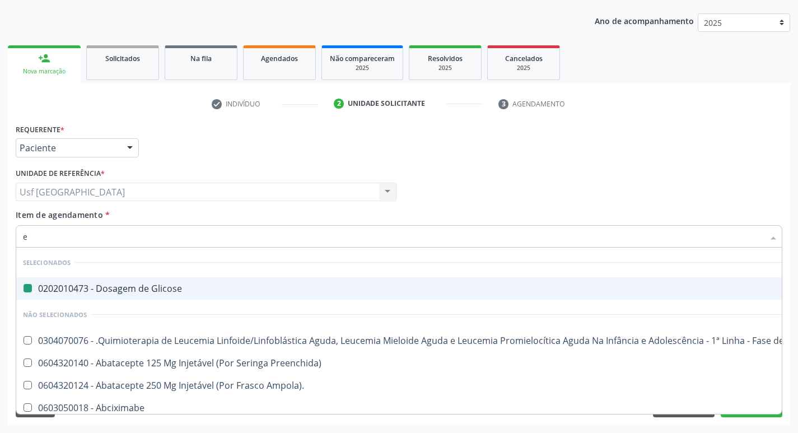
type input "er"
checkbox Glicose "false"
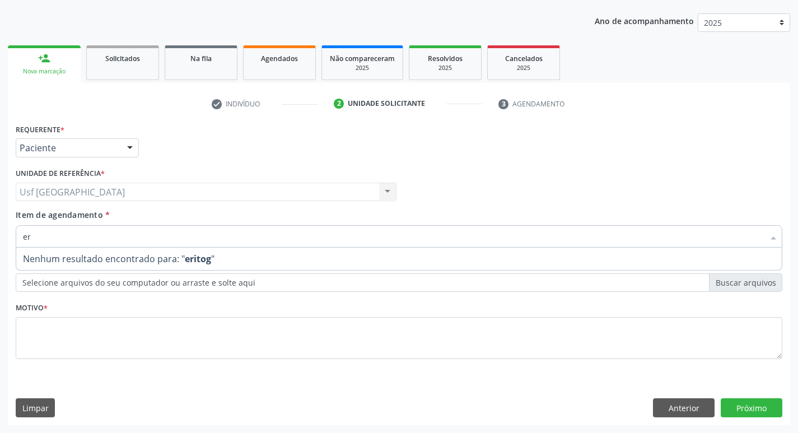
type input "e"
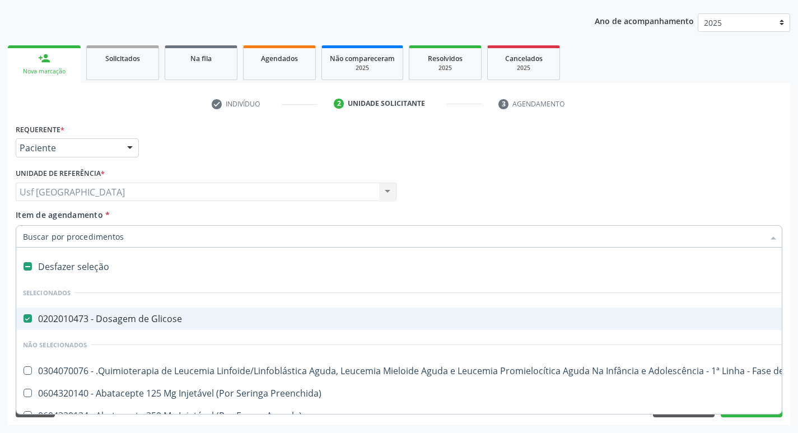
type input "t"
checkbox Glicose "false"
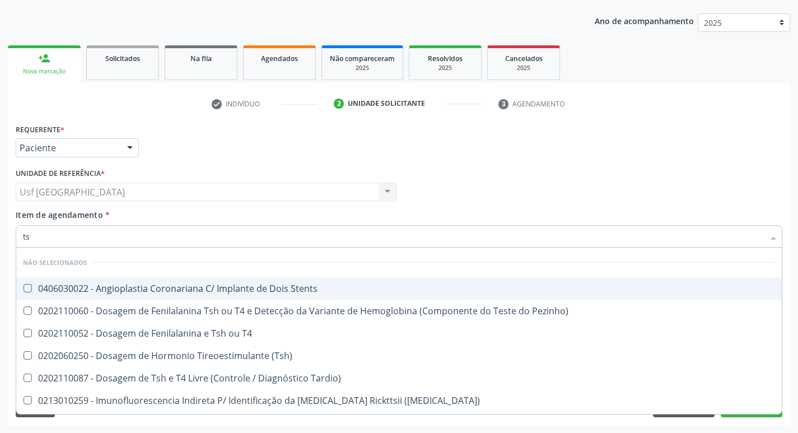
type input "t"
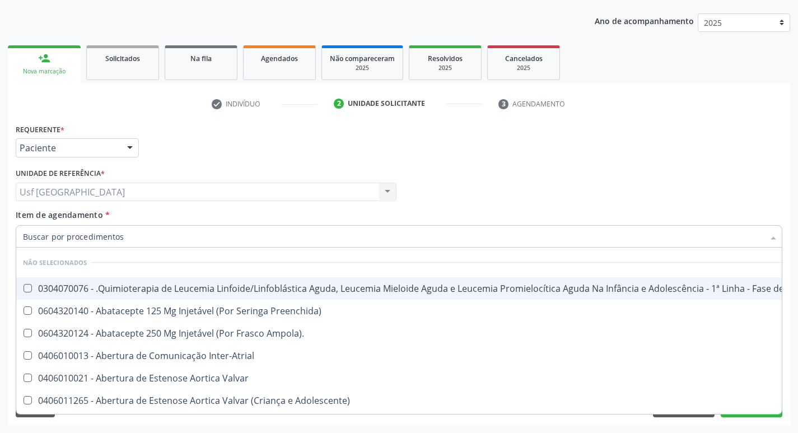
checkbox Manutenção "true"
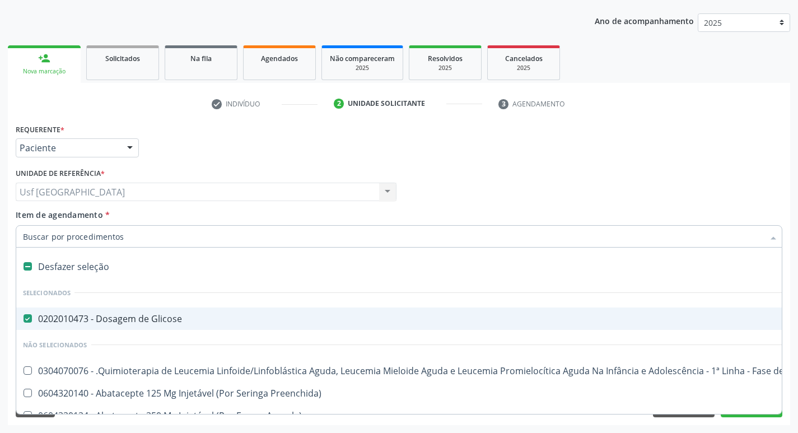
type input "t"
checkbox Glicose "false"
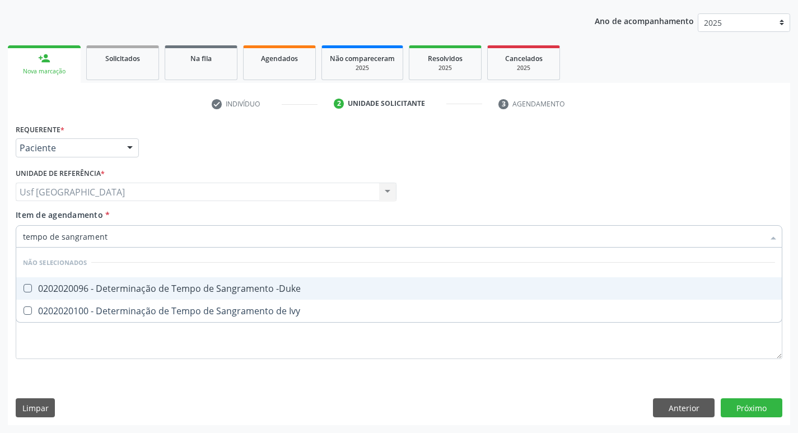
type input "tempo de sangramento"
click at [225, 285] on div "0202020096 - Determinação de Tempo de Sangramento -Duke" at bounding box center [399, 288] width 752 height 9
checkbox -Duke "true"
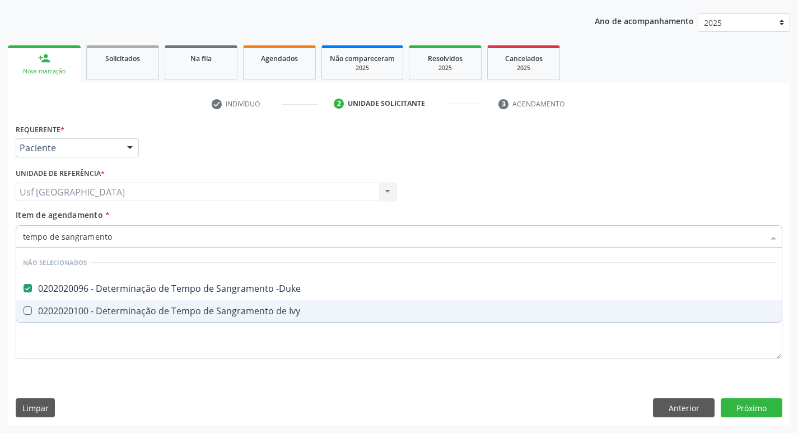
click at [340, 387] on div "Requerente * Paciente Médico(a) Enfermeiro(a) Paciente Nenhum resultado encontr…" at bounding box center [399, 273] width 782 height 304
checkbox Ivy "true"
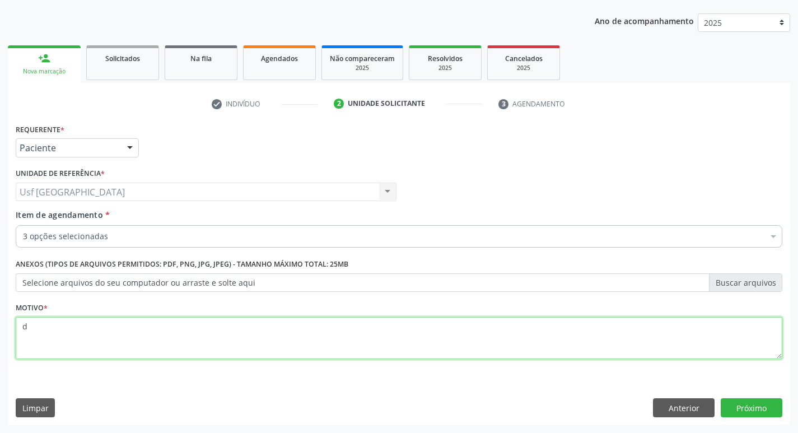
click at [313, 329] on textarea "d" at bounding box center [399, 338] width 767 height 43
type textarea "d"
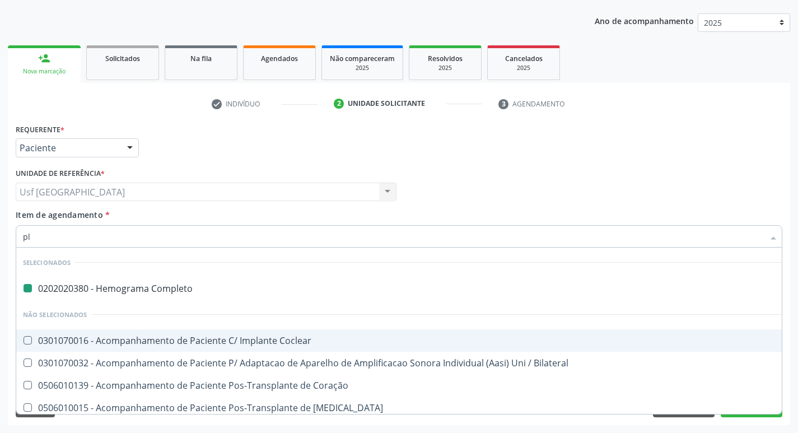
type input "pla"
checkbox Completo "false"
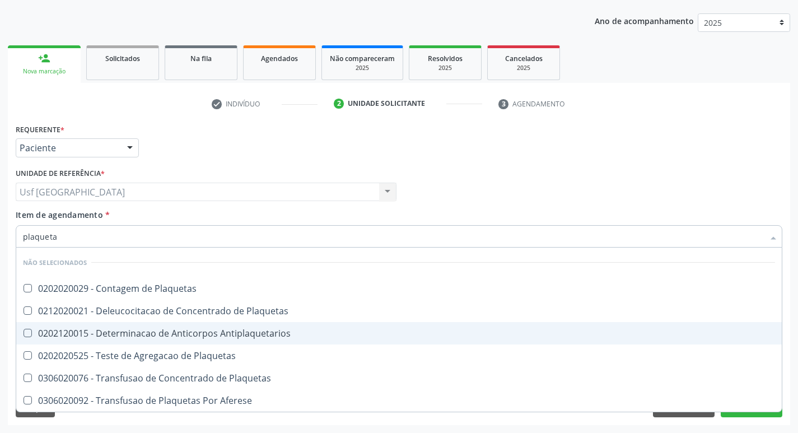
type input "plaquetas"
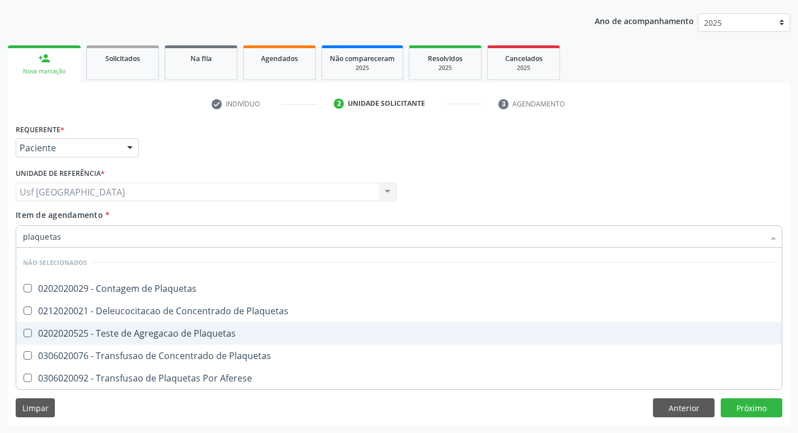
click at [174, 202] on div "Unidade de referência * Usf Vila Bela Usf Vila Bela Nenhum resultado encontrado…" at bounding box center [206, 187] width 386 height 44
checkbox Plaquetas "true"
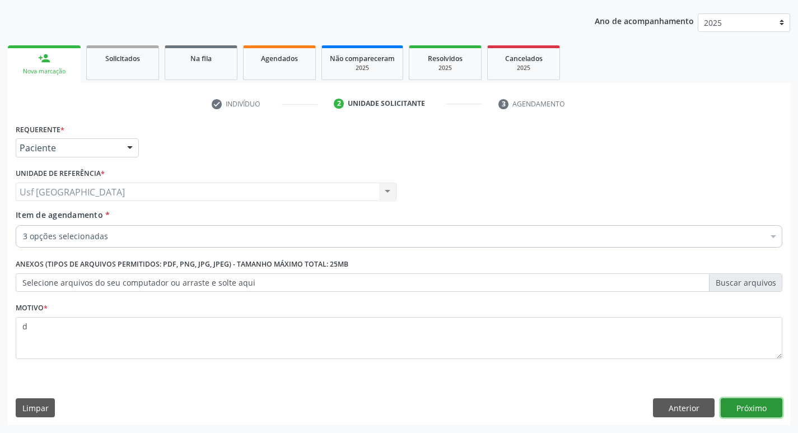
click at [743, 414] on button "Próximo" at bounding box center [752, 407] width 62 height 19
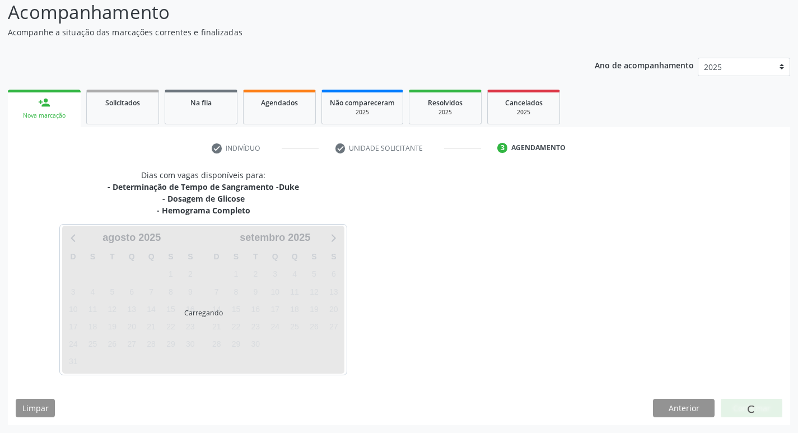
scroll to position [78, 0]
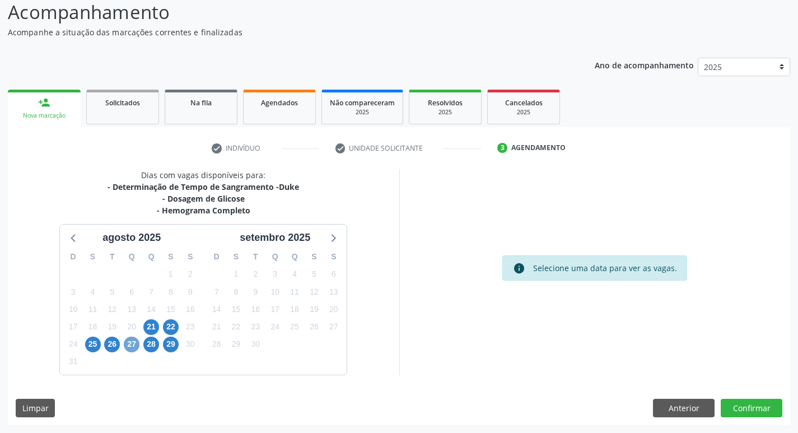
click at [127, 344] on span "27" at bounding box center [132, 345] width 16 height 16
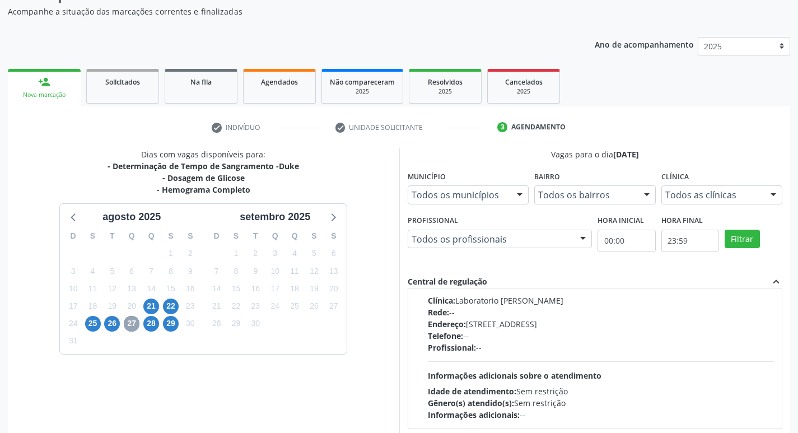
scroll to position [134, 0]
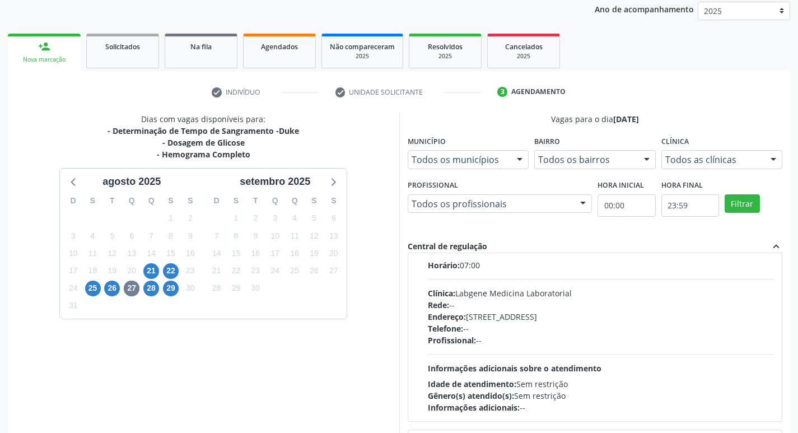
click at [609, 324] on div "Telefone: --" at bounding box center [601, 329] width 347 height 12
click at [424, 252] on input "Ordem de chegada Consumidos: 6 / 12 Horário: 07:00 Clínica: Labgene Medicina La…" at bounding box center [420, 247] width 8 height 10
radio input "true"
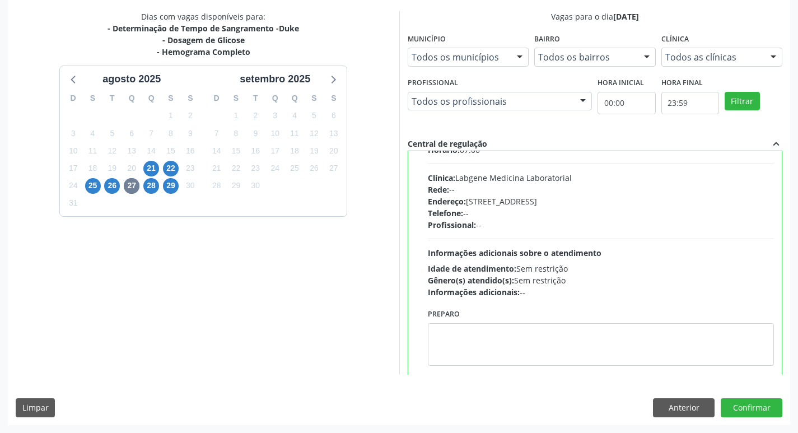
scroll to position [217, 0]
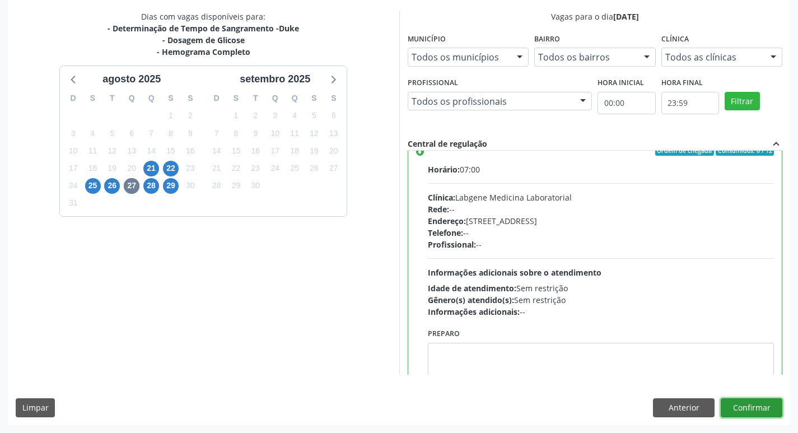
click at [763, 408] on button "Confirmar" at bounding box center [752, 407] width 62 height 19
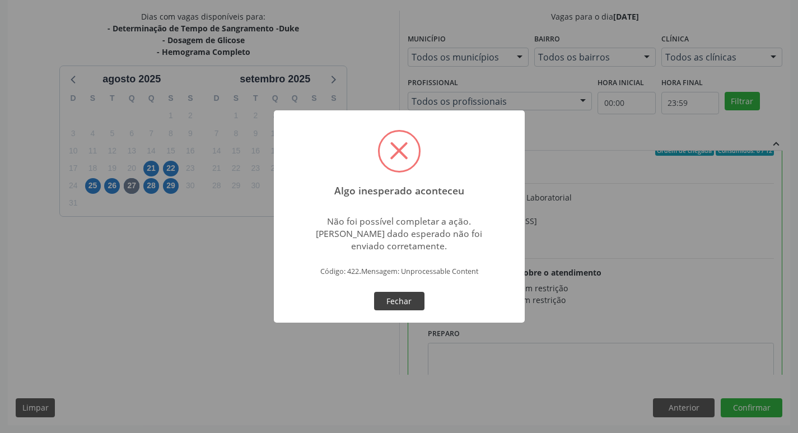
click at [401, 295] on button "Fechar" at bounding box center [399, 301] width 50 height 19
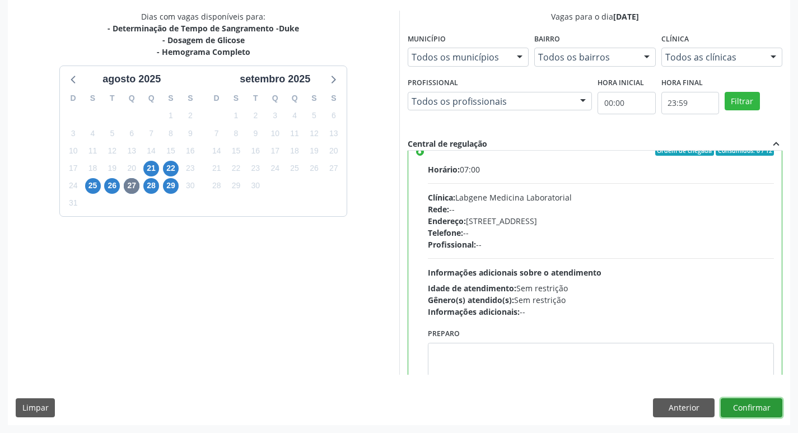
click at [751, 401] on button "Confirmar" at bounding box center [752, 407] width 62 height 19
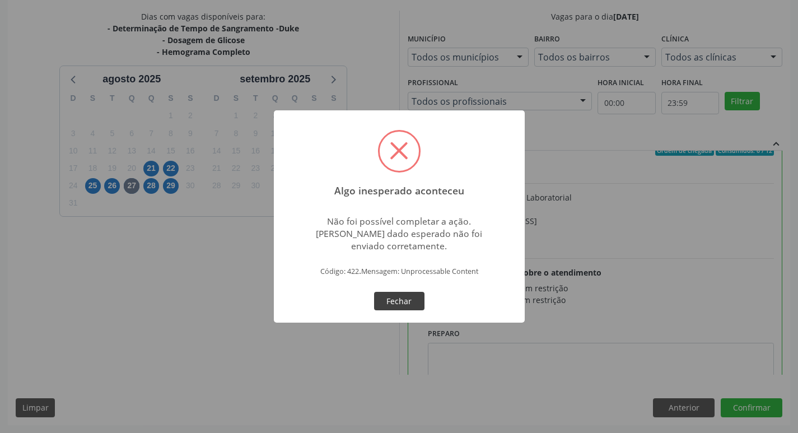
click at [376, 301] on button "Fechar" at bounding box center [399, 301] width 50 height 19
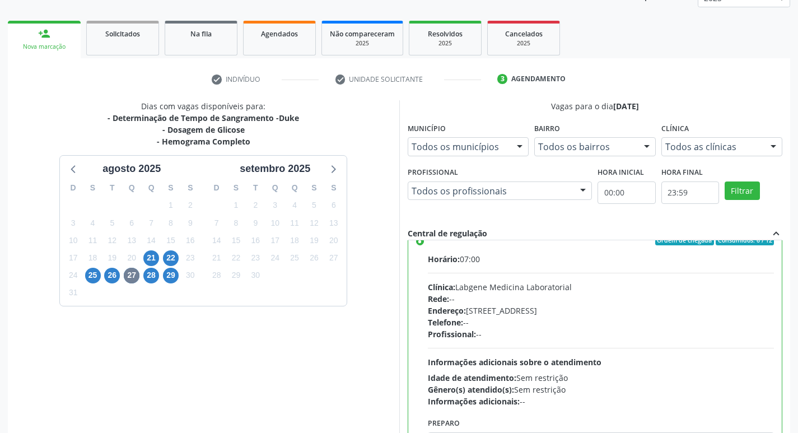
scroll to position [236, 0]
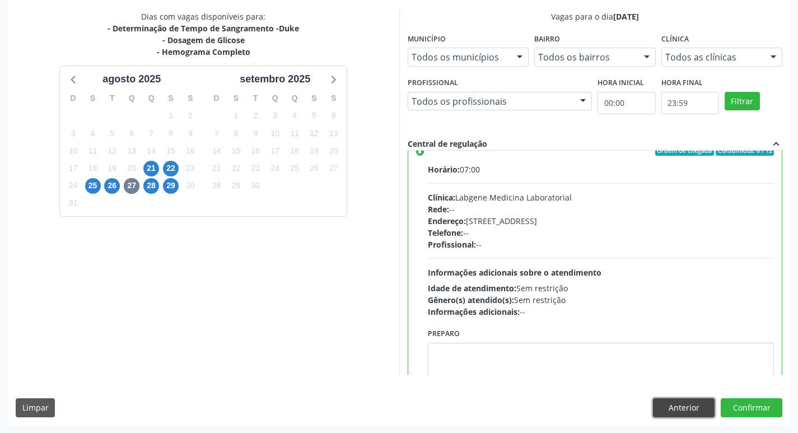
click at [661, 408] on button "Anterior" at bounding box center [684, 407] width 62 height 19
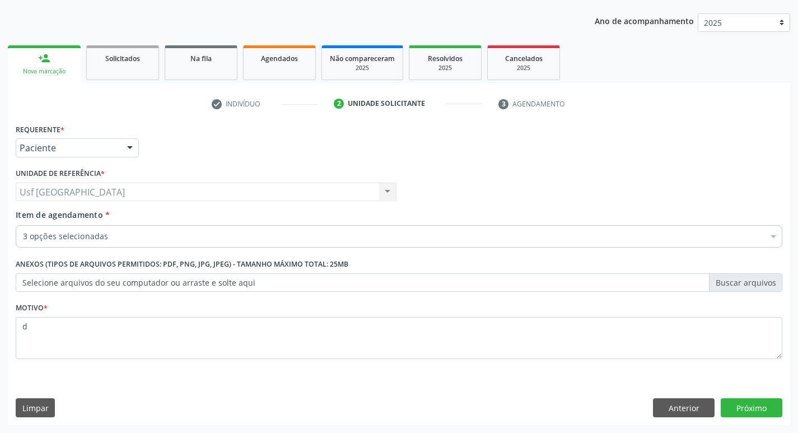
scroll to position [122, 0]
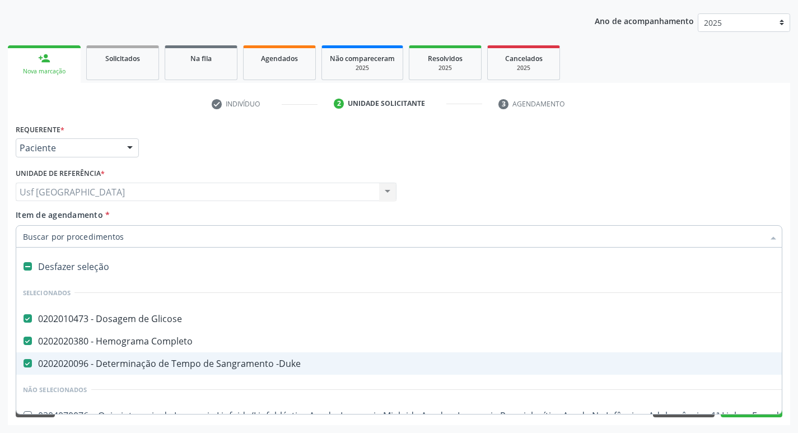
click at [60, 362] on div "0202020096 - Determinação de Tempo de Sangramento -Duke" at bounding box center [459, 363] width 872 height 9
checkbox -Duke "false"
type input "t"
checkbox Completo "false"
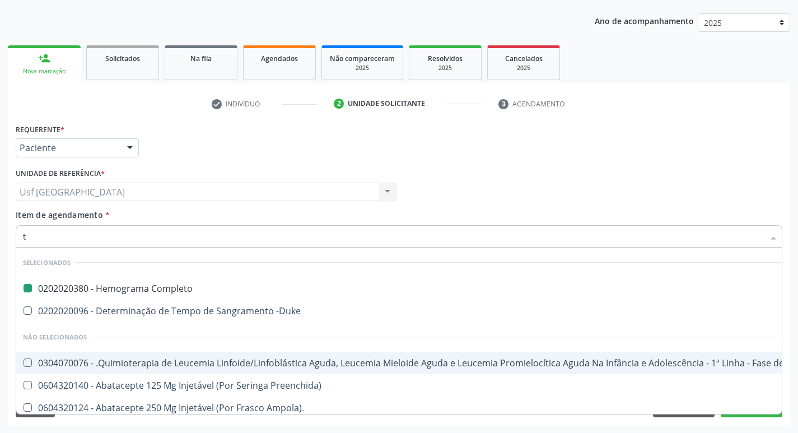
type input "te"
checkbox Completo "false"
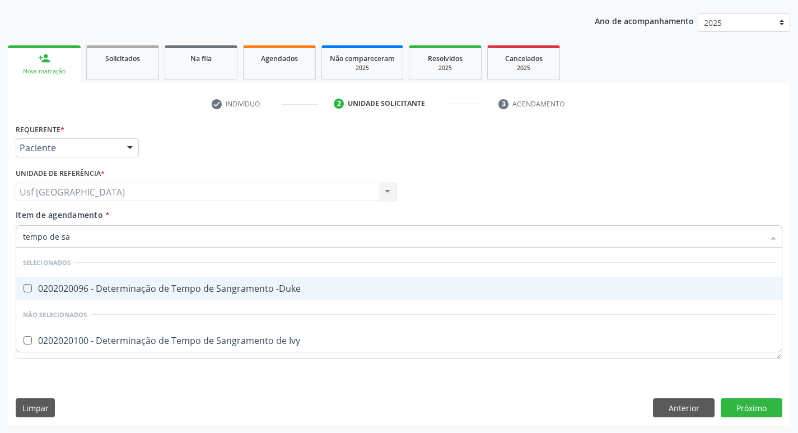
type input "tempo de san"
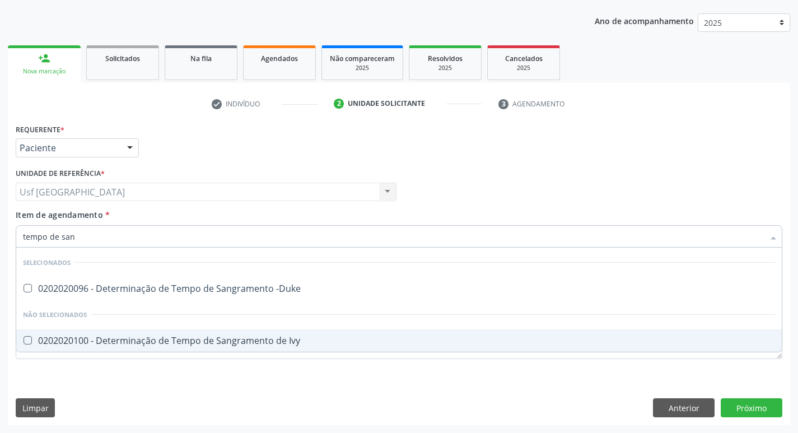
click at [163, 343] on div "0202020100 - Determinação de Tempo de Sangramento de Ivy" at bounding box center [399, 340] width 752 height 9
checkbox Ivy "true"
click at [739, 403] on div "Requerente * Paciente Médico(a) Enfermeiro(a) Paciente Nenhum resultado encontr…" at bounding box center [399, 273] width 782 height 304
checkbox -Duke "true"
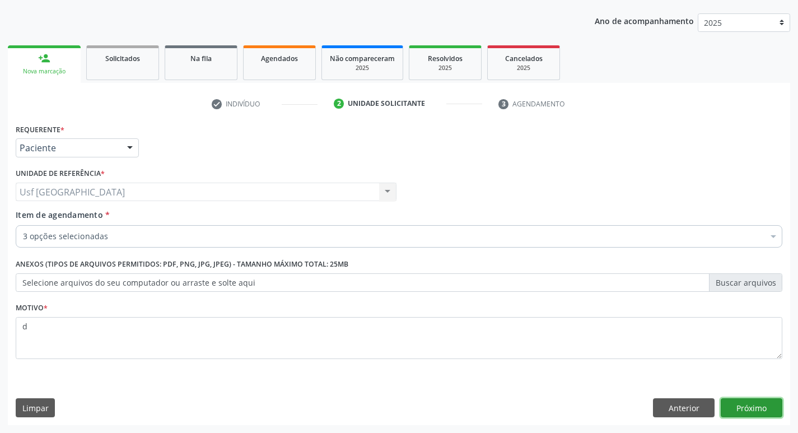
click at [773, 406] on button "Próximo" at bounding box center [752, 407] width 62 height 19
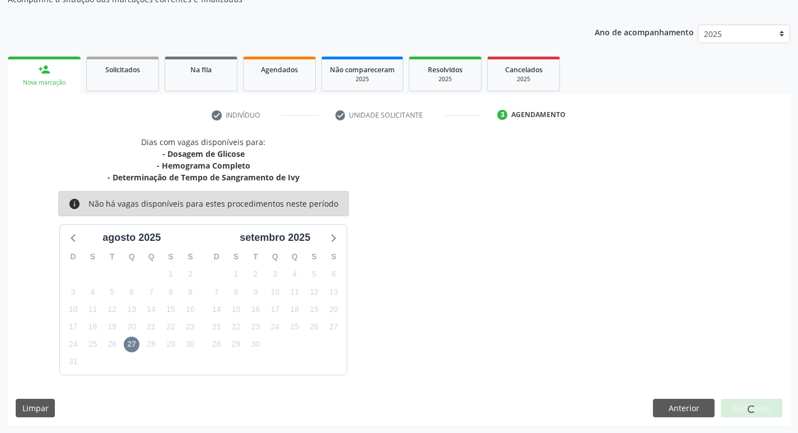
scroll to position [111, 0]
click at [688, 408] on button "Anterior" at bounding box center [684, 408] width 62 height 19
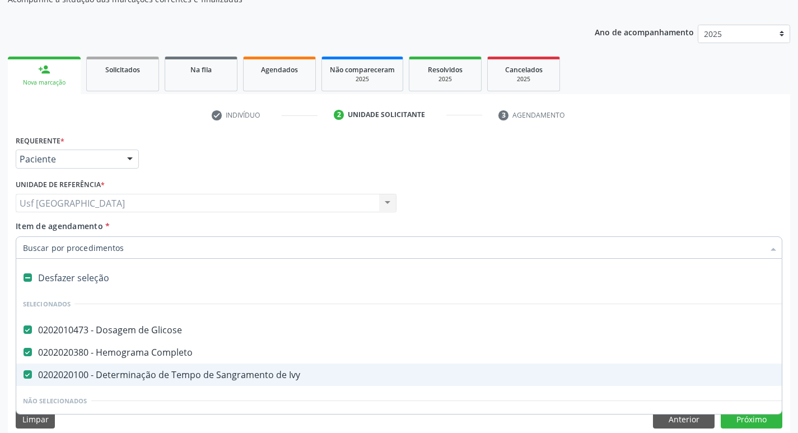
drag, startPoint x: 139, startPoint y: 380, endPoint x: 153, endPoint y: 373, distance: 15.3
click at [140, 379] on div "0202020100 - Determinação de Tempo de Sangramento de Ivy" at bounding box center [459, 374] width 872 height 9
checkbox Ivy "false"
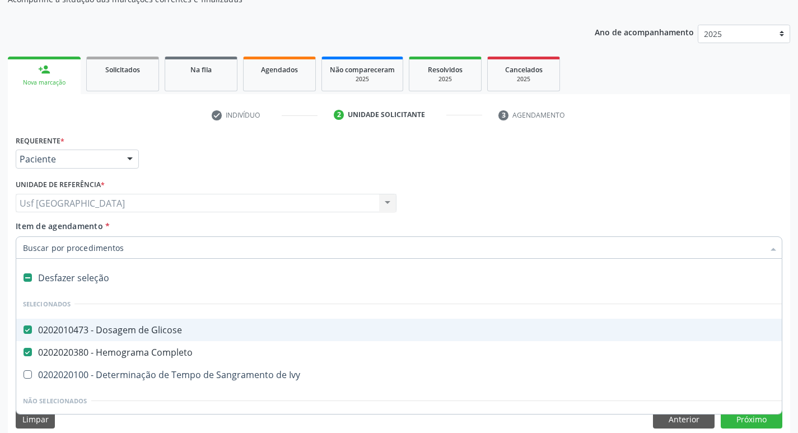
click at [253, 251] on input "Item de agendamento *" at bounding box center [393, 247] width 741 height 22
click at [268, 227] on div "Item de agendamento * Desfazer seleção Selecionados 0202010473 - Dosagem de Gli…" at bounding box center [399, 237] width 767 height 35
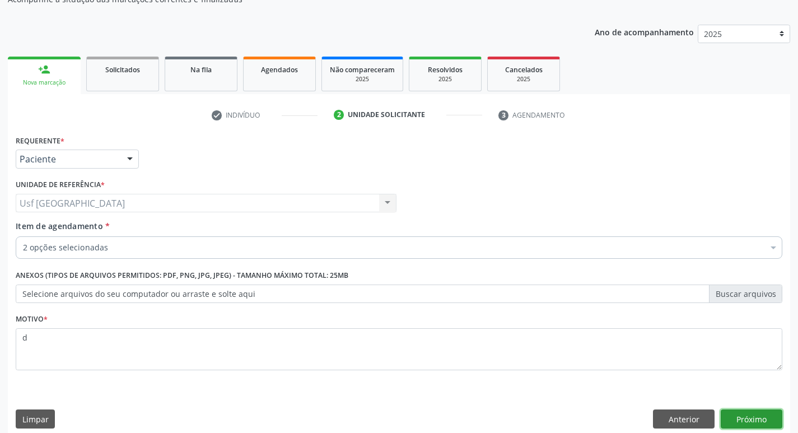
click at [750, 412] on button "Próximo" at bounding box center [752, 418] width 62 height 19
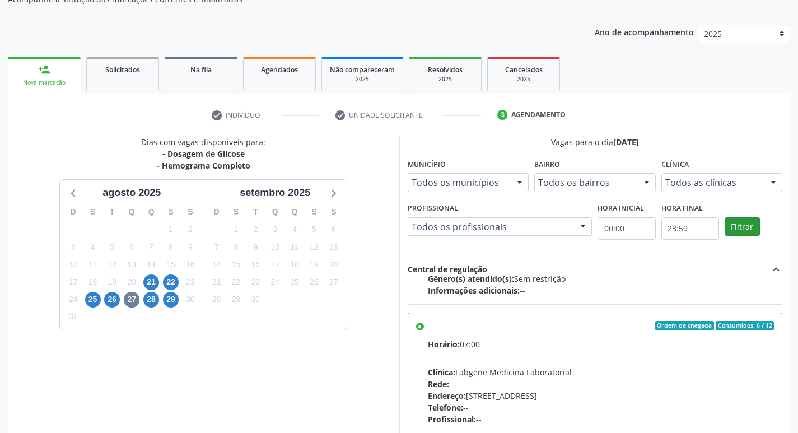
scroll to position [236, 0]
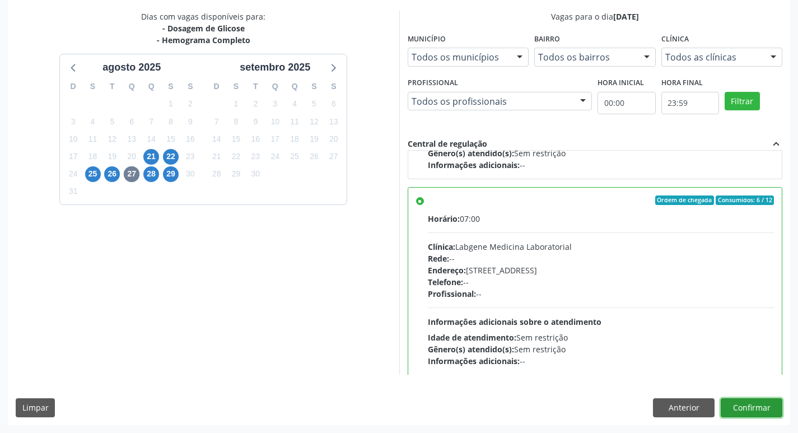
click at [756, 411] on button "Confirmar" at bounding box center [752, 407] width 62 height 19
